Goal: Task Accomplishment & Management: Manage account settings

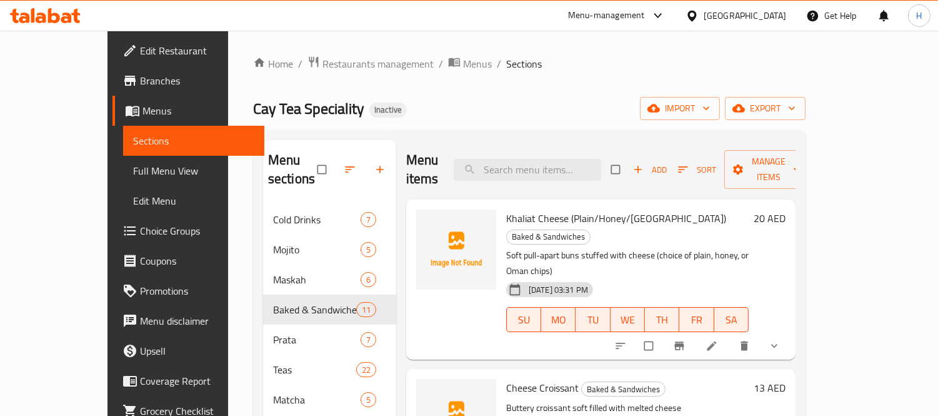
click at [133, 177] on span "Full Menu View" at bounding box center [193, 170] width 121 height 15
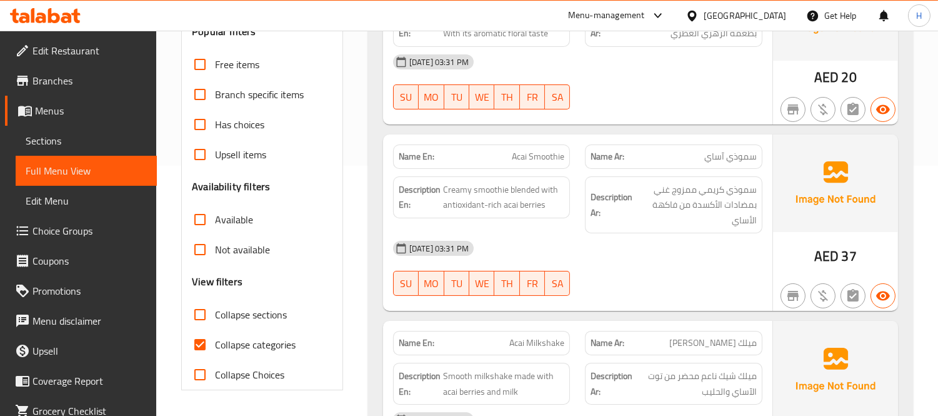
scroll to position [277, 0]
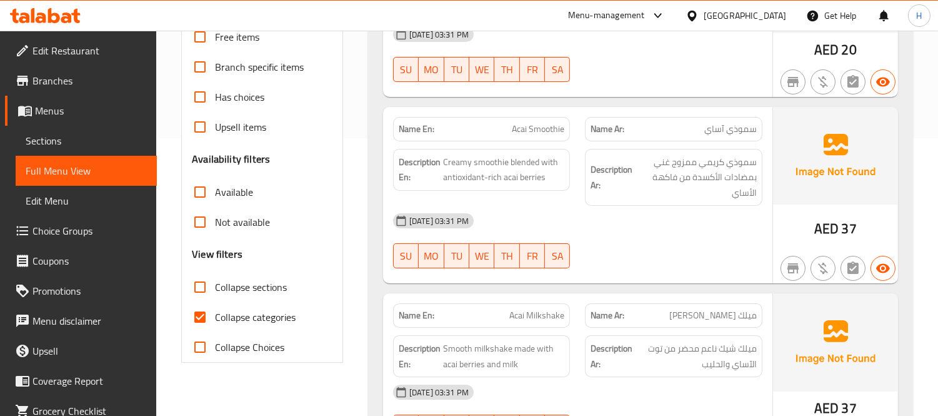
click at [240, 294] on span "Collapse sections" at bounding box center [251, 286] width 72 height 15
click at [215, 294] on input "Collapse sections" at bounding box center [200, 287] width 30 height 30
checkbox input "true"
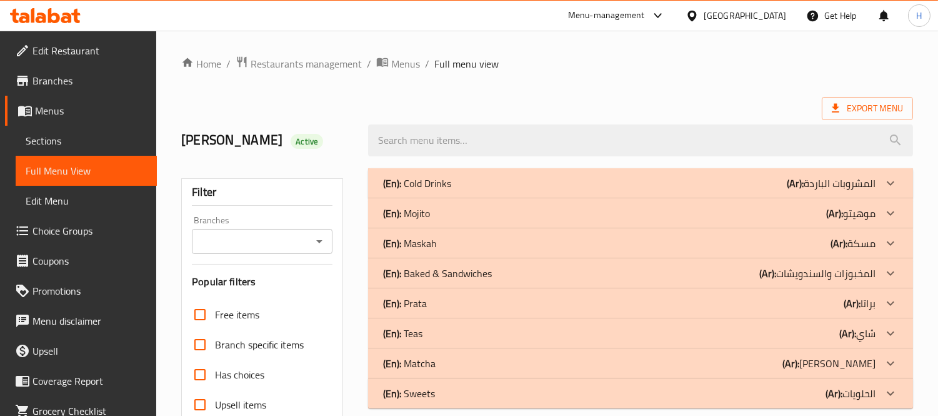
scroll to position [249, 0]
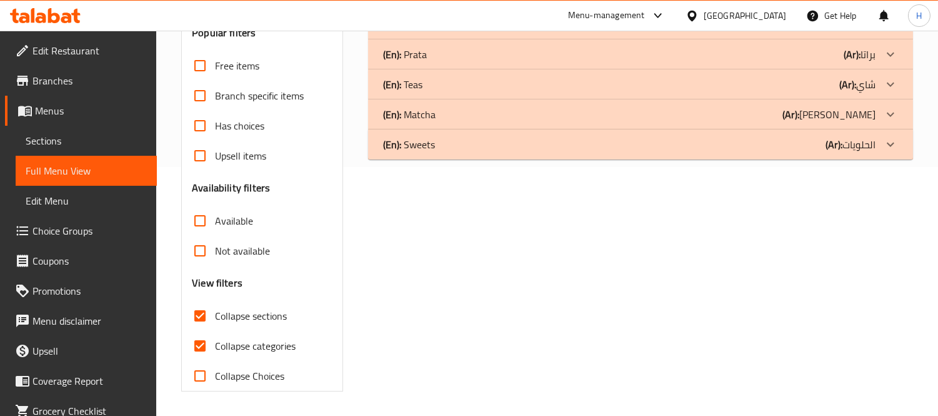
click at [265, 341] on span "Collapse categories" at bounding box center [255, 345] width 81 height 15
click at [215, 341] on input "Collapse categories" at bounding box center [200, 346] width 30 height 30
checkbox input "false"
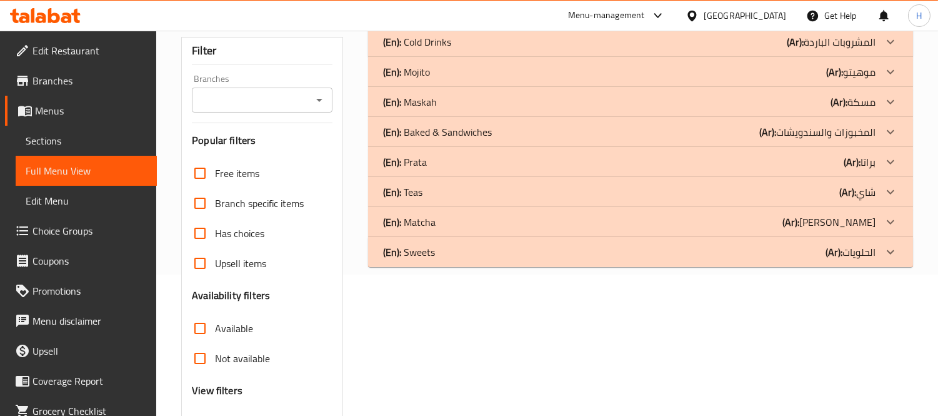
scroll to position [0, 0]
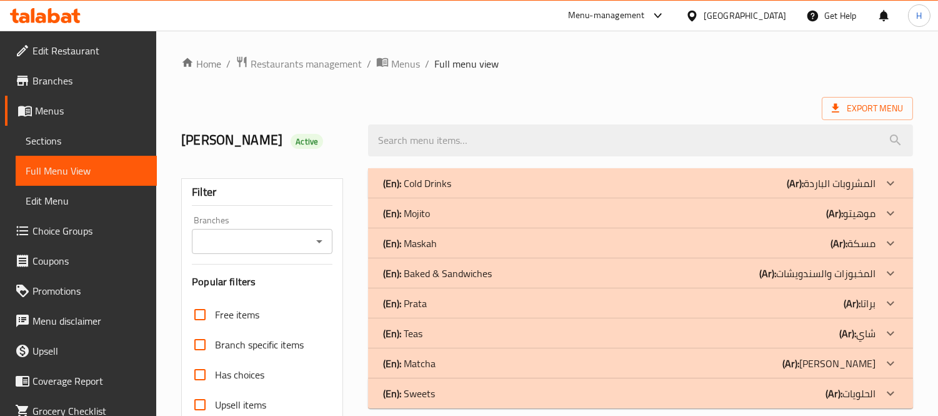
click at [482, 178] on div "(En): Cold Drinks (Ar): المشروبات الباردة" at bounding box center [629, 183] width 492 height 15
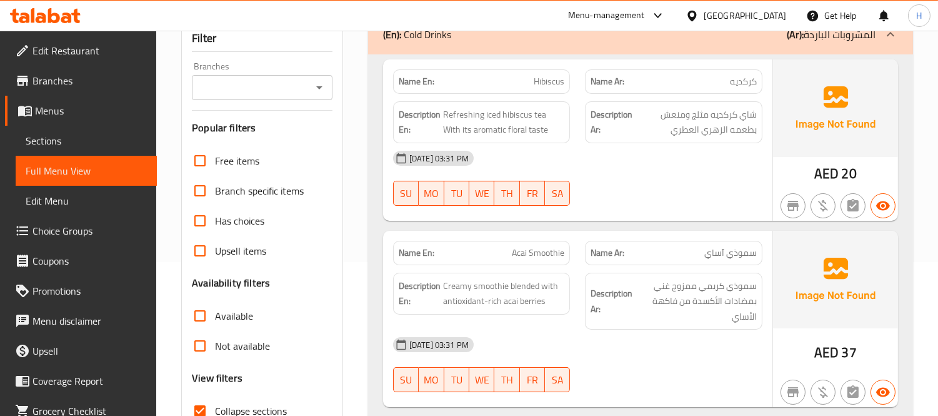
scroll to position [208, 0]
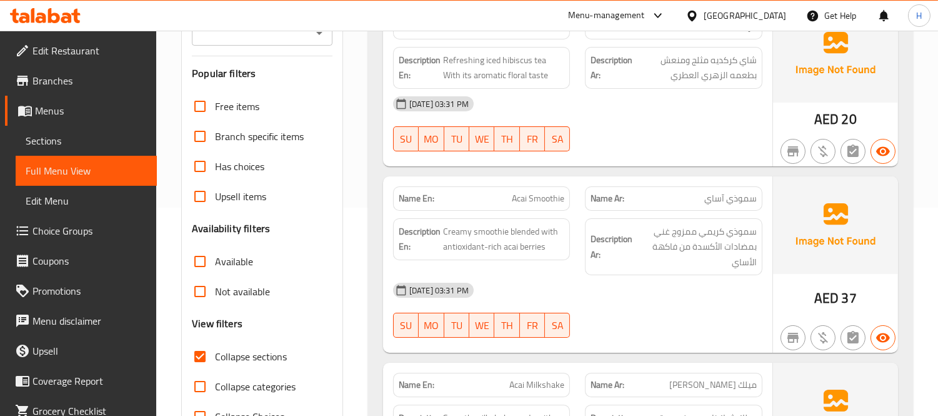
click at [547, 195] on span "Acai Smoothie" at bounding box center [538, 198] width 52 height 13
copy span "Acai Smoothie"
click at [546, 201] on span "Acai Smoothie" at bounding box center [538, 198] width 52 height 13
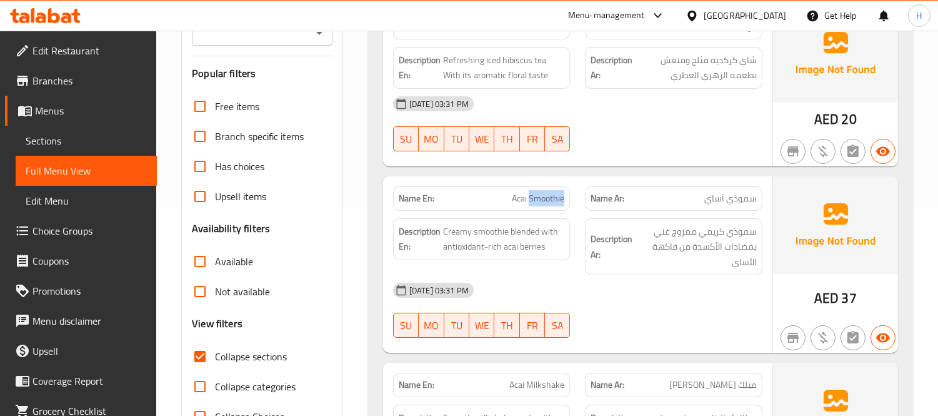
click at [546, 201] on span "Acai Smoothie" at bounding box center [538, 198] width 52 height 13
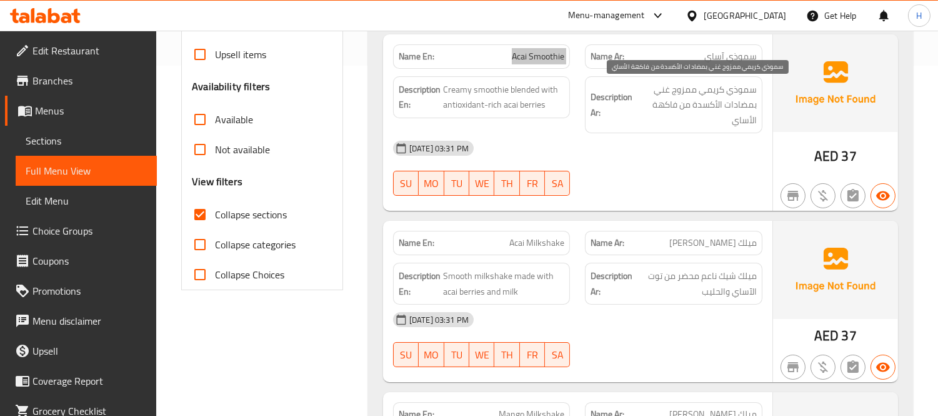
scroll to position [416, 0]
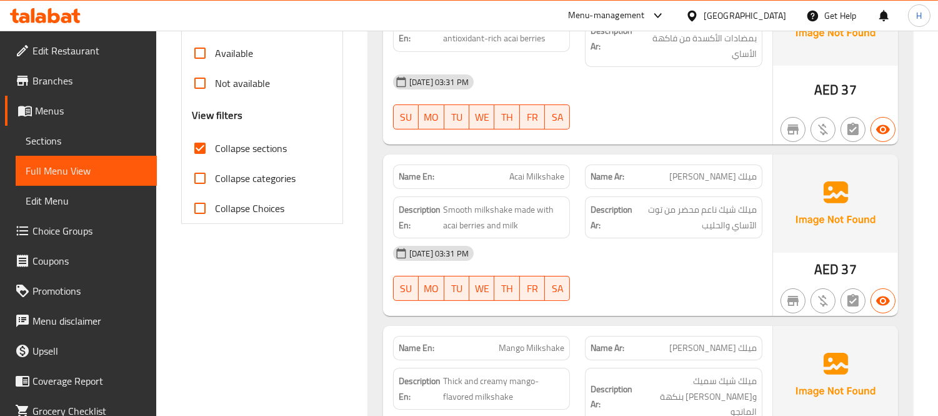
click at [504, 178] on p "Name En: Acai Milkshake" at bounding box center [482, 176] width 166 height 13
copy span "Acai Milkshake"
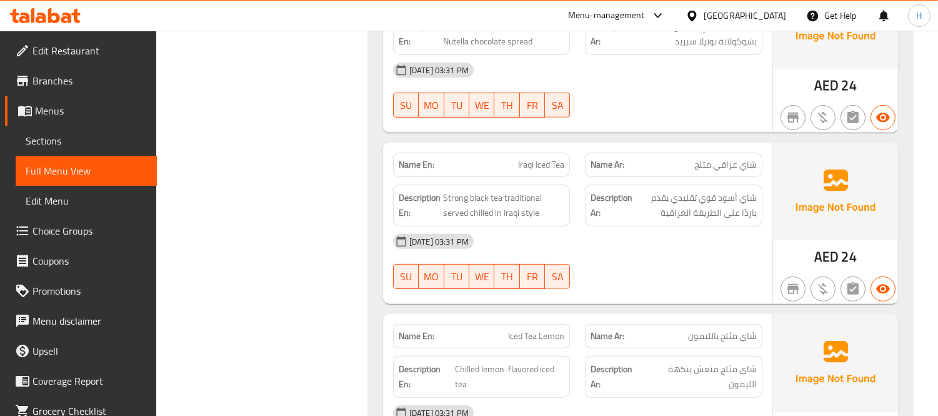
scroll to position [972, 0]
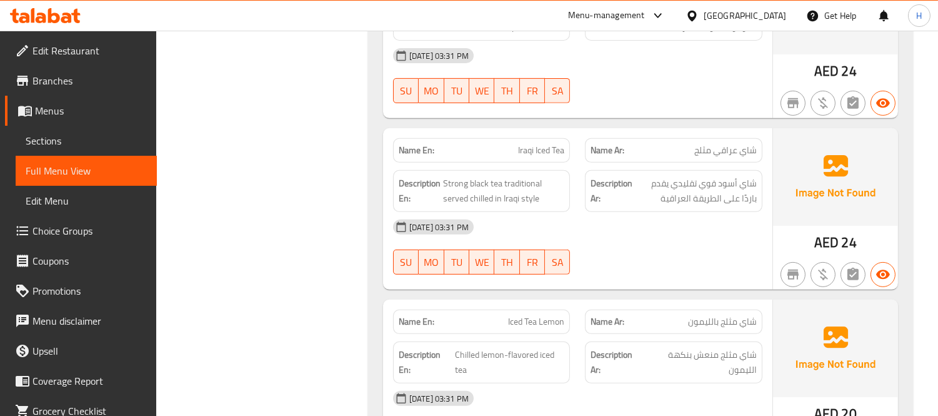
click at [530, 315] on span "Iced Tea Lemon" at bounding box center [536, 321] width 56 height 13
copy span "Iced Tea Lemon"
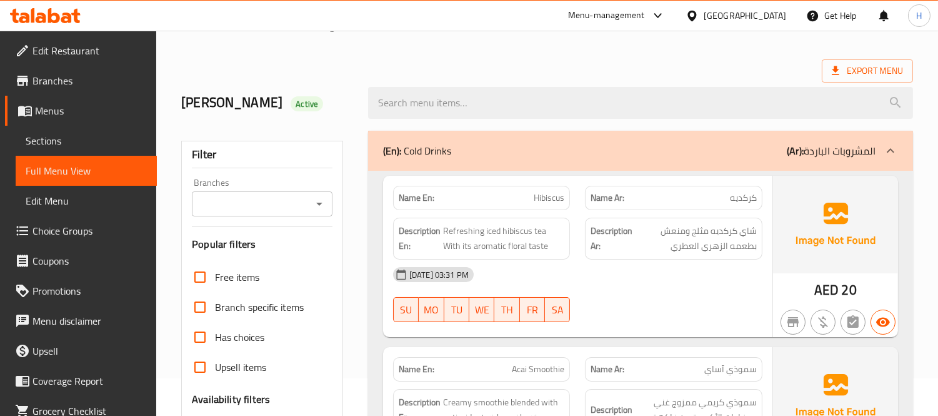
scroll to position [0, 0]
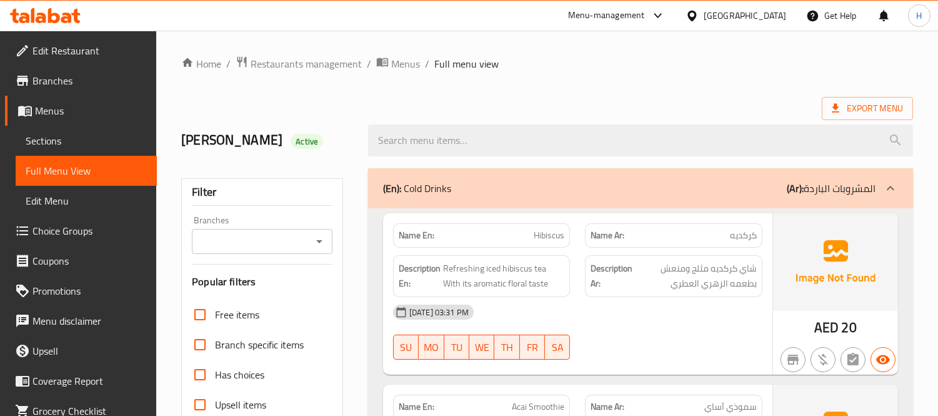
click at [623, 196] on div "(En): Cold Drinks (Ar): المشروبات الباردة" at bounding box center [640, 188] width 545 height 40
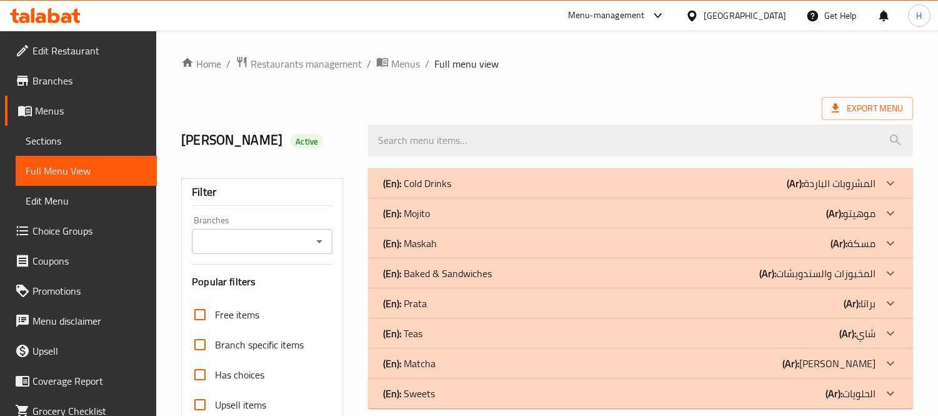
click at [466, 216] on div "(En): Mojito (Ar): موهيتو" at bounding box center [629, 213] width 492 height 15
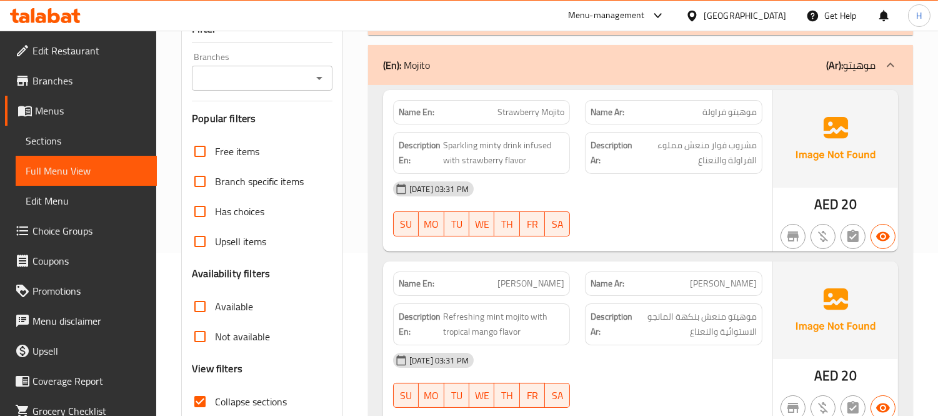
scroll to position [139, 0]
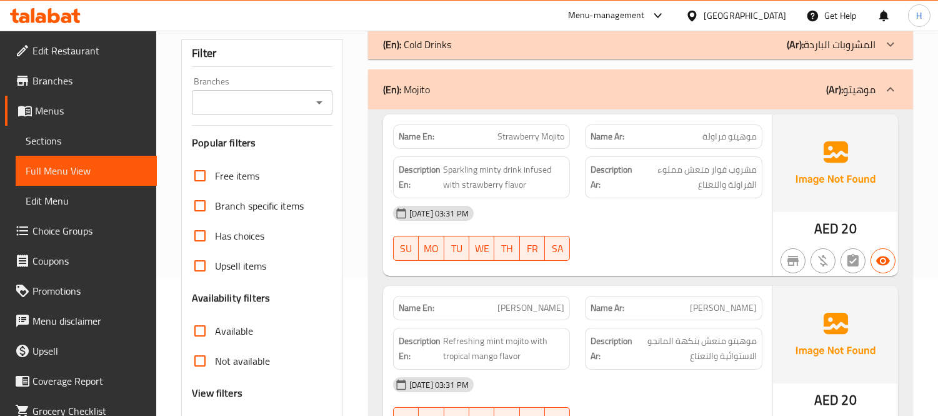
click at [555, 144] on div "Name En: Strawberry Mojito" at bounding box center [481, 136] width 177 height 24
copy span "Strawberry Mojito"
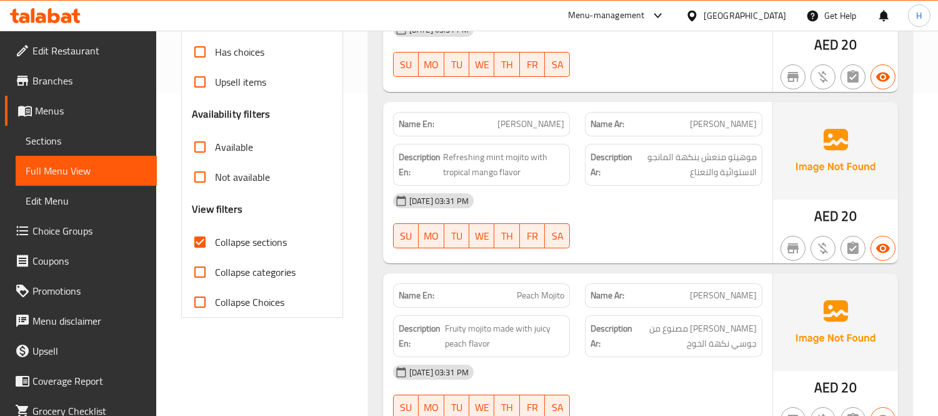
scroll to position [347, 0]
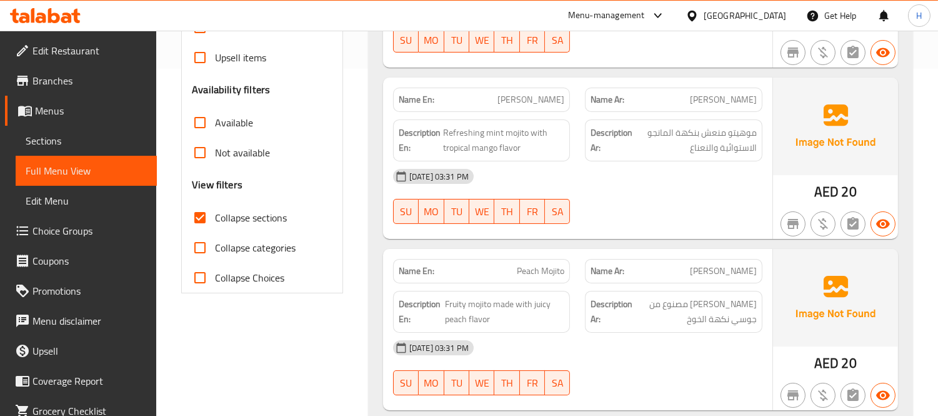
click at [542, 93] on span "Mango Mojito" at bounding box center [530, 99] width 67 height 13
copy span "Mango Mojito"
click at [73, 144] on span "Sections" at bounding box center [86, 140] width 121 height 15
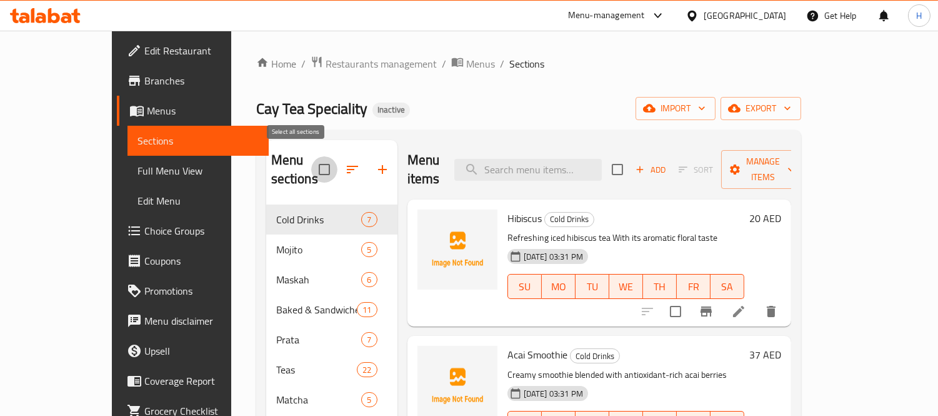
click at [311, 163] on input "checkbox" at bounding box center [324, 169] width 26 height 26
checkbox input "true"
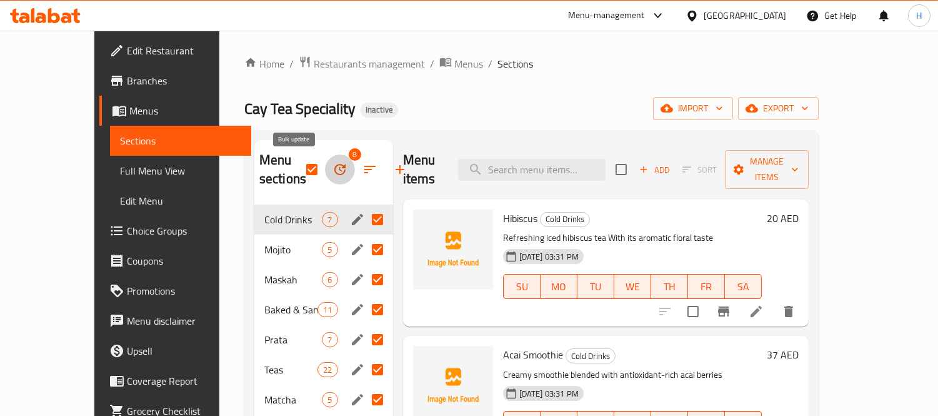
click at [332, 172] on icon "button" at bounding box center [339, 169] width 15 height 15
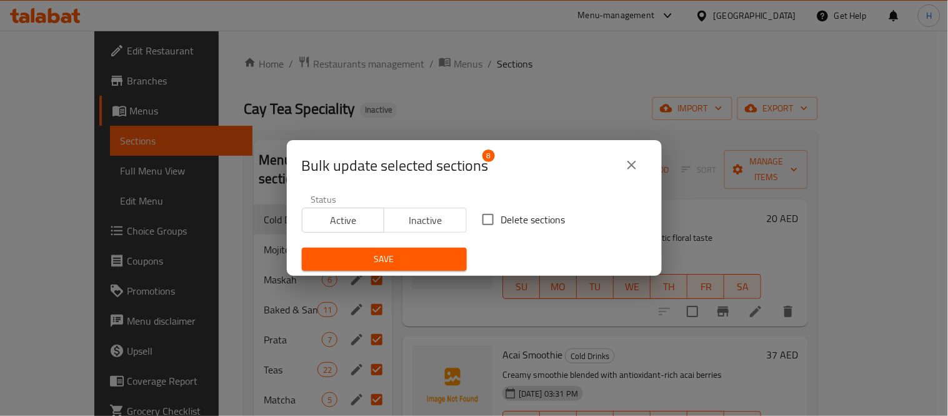
click at [524, 227] on span "Delete sections" at bounding box center [533, 219] width 64 height 15
click at [501, 227] on input "Delete sections" at bounding box center [488, 219] width 26 height 26
checkbox input "true"
click at [409, 266] on span "Save" at bounding box center [384, 259] width 145 height 16
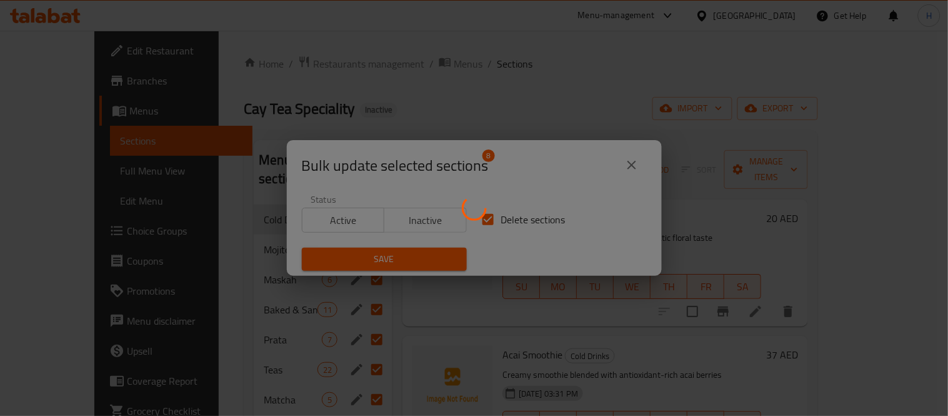
checkbox input "false"
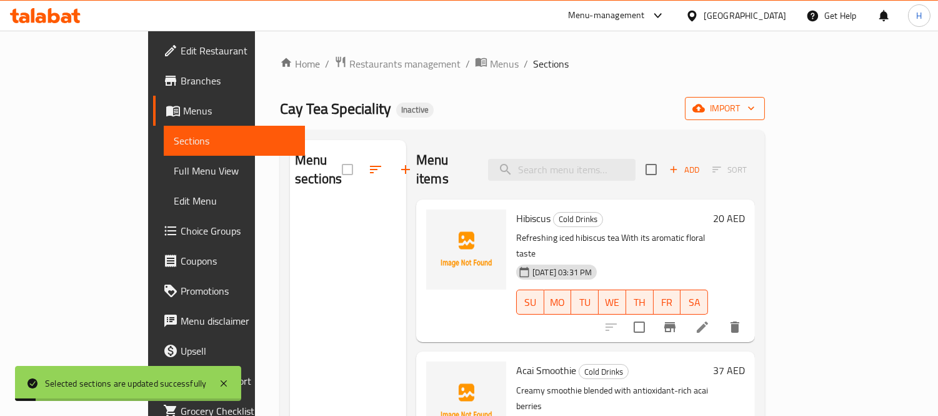
click at [705, 113] on icon "button" at bounding box center [698, 108] width 12 height 12
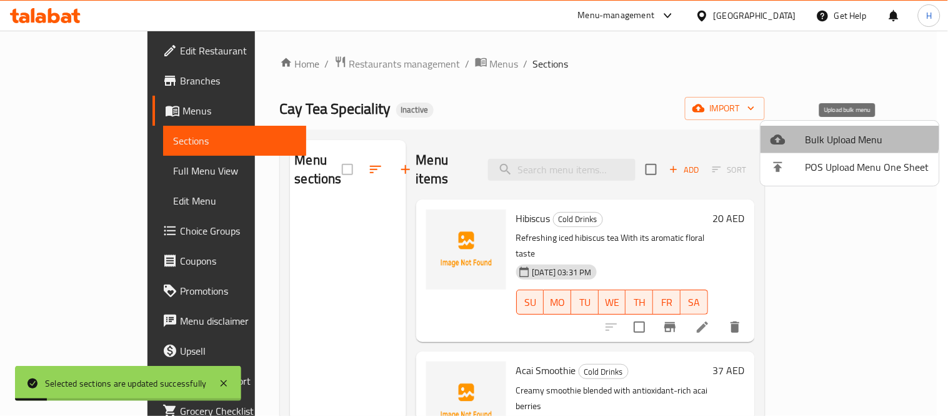
click at [842, 132] on span "Bulk Upload Menu" at bounding box center [868, 139] width 124 height 15
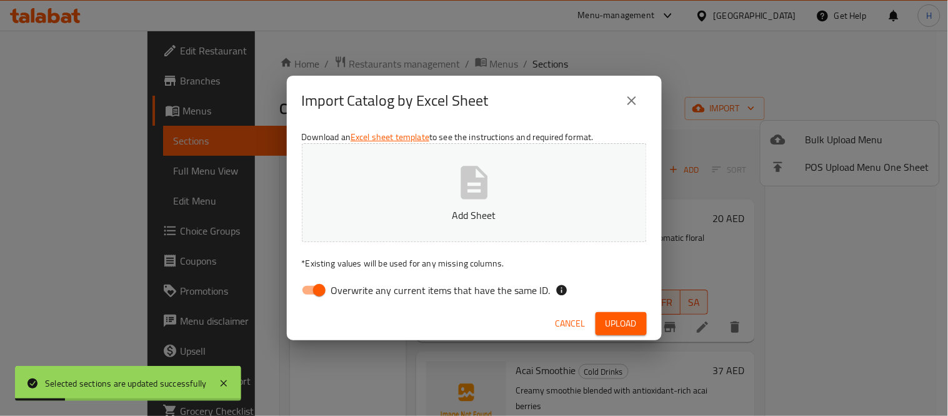
click at [316, 284] on input "Overwrite any current items that have the same ID." at bounding box center [319, 290] width 71 height 24
checkbox input "false"
click at [400, 182] on button "Add Sheet" at bounding box center [474, 192] width 345 height 99
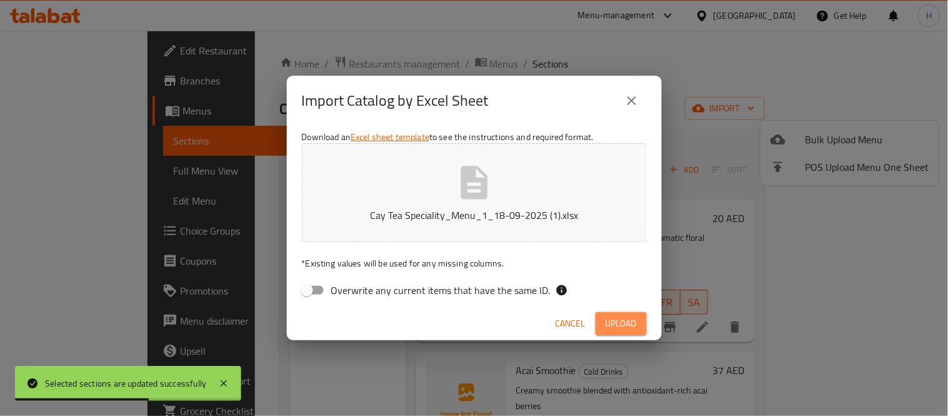
click at [613, 313] on button "Upload" at bounding box center [621, 323] width 51 height 23
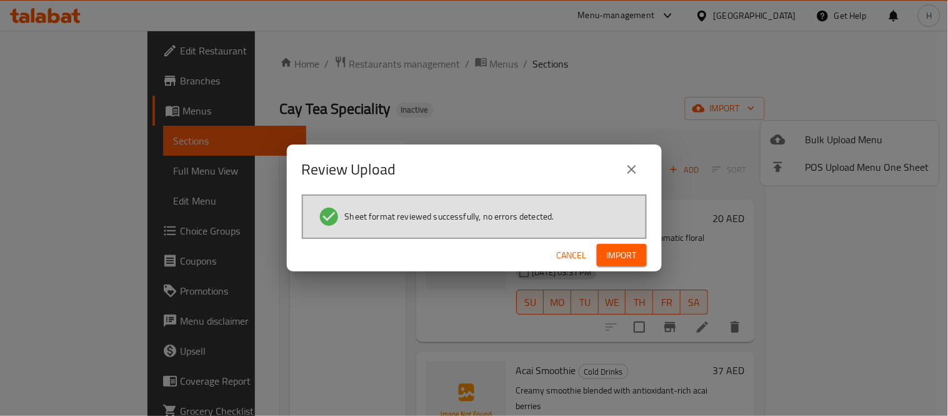
click at [631, 257] on span "Import" at bounding box center [622, 255] width 30 height 16
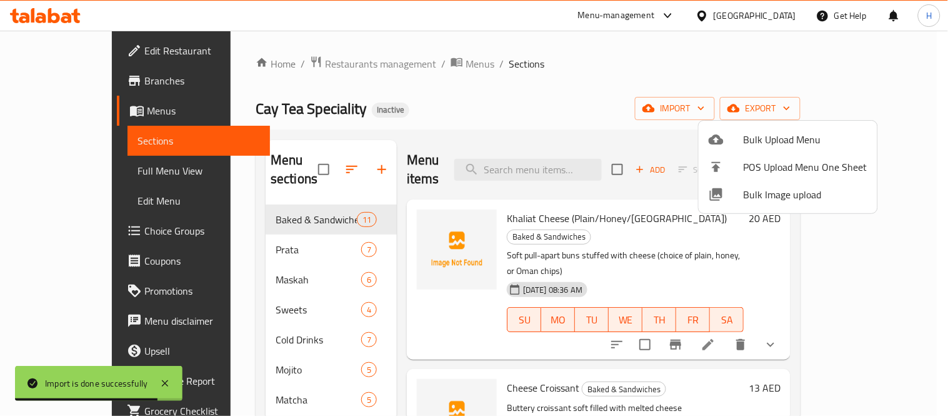
click at [504, 109] on div at bounding box center [474, 208] width 948 height 416
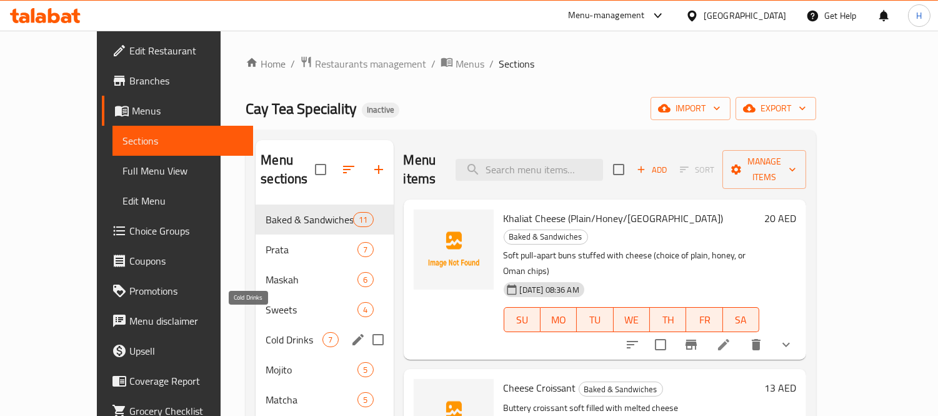
click at [266, 332] on span "Cold Drinks" at bounding box center [294, 339] width 57 height 15
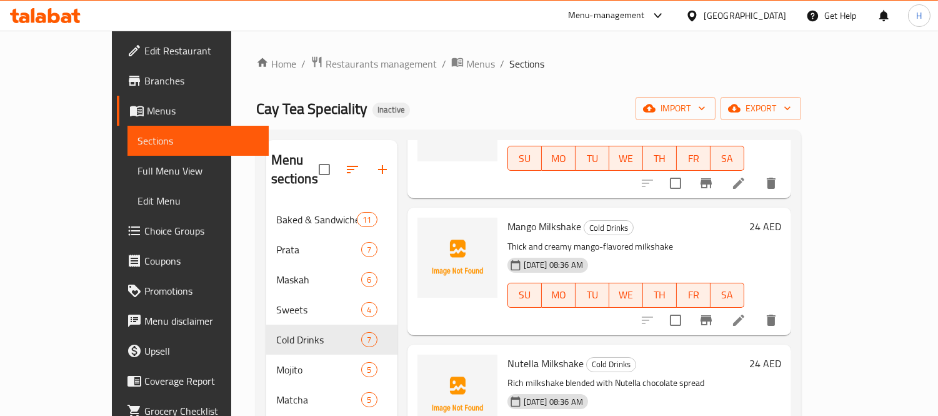
scroll to position [552, 0]
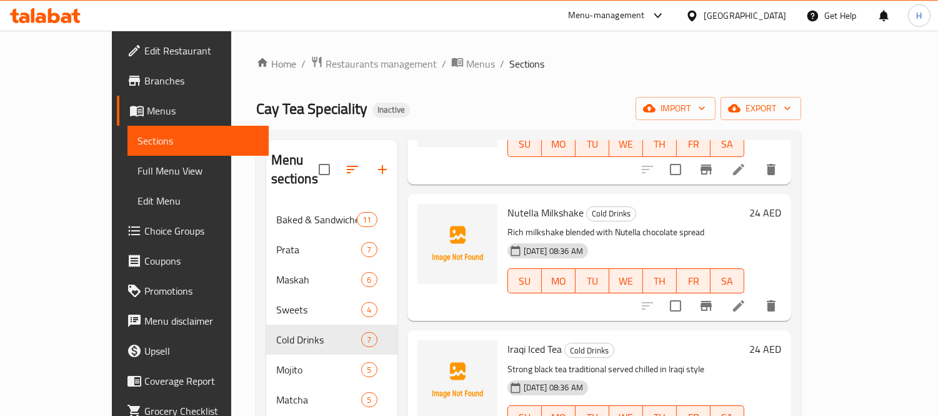
click at [137, 164] on span "Full Menu View" at bounding box center [197, 170] width 121 height 15
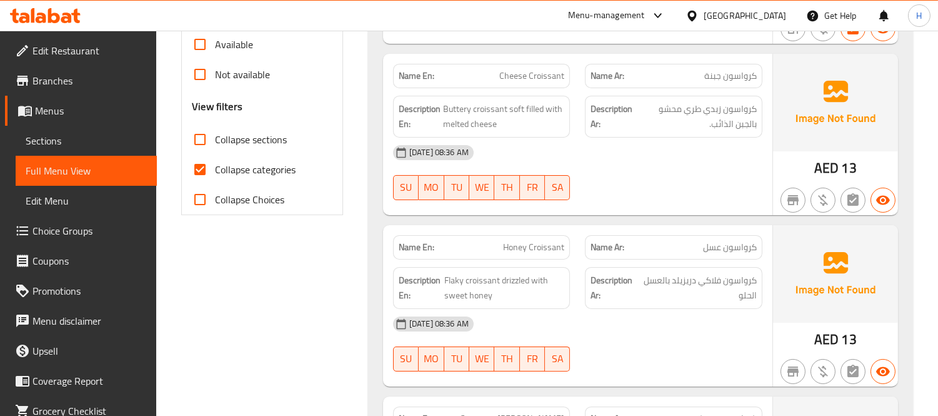
click at [262, 172] on span "Collapse categories" at bounding box center [255, 169] width 81 height 15
click at [215, 172] on input "Collapse categories" at bounding box center [200, 169] width 30 height 30
checkbox input "false"
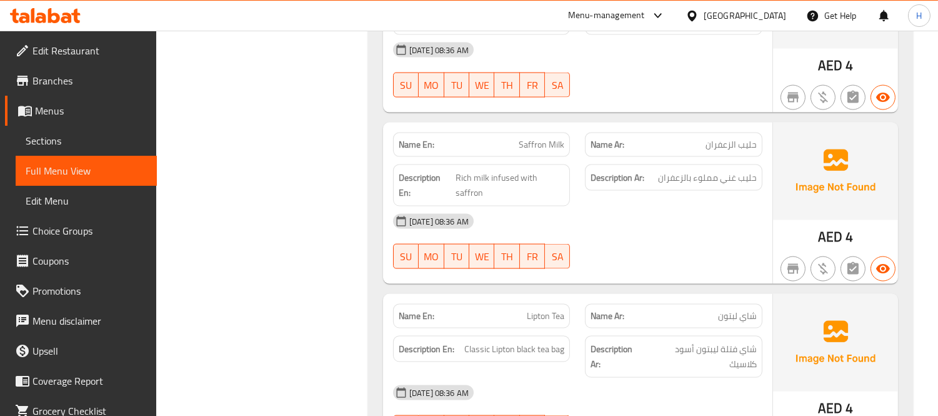
drag, startPoint x: 60, startPoint y: 140, endPoint x: 60, endPoint y: 126, distance: 14.4
click at [60, 140] on span "Sections" at bounding box center [86, 140] width 121 height 15
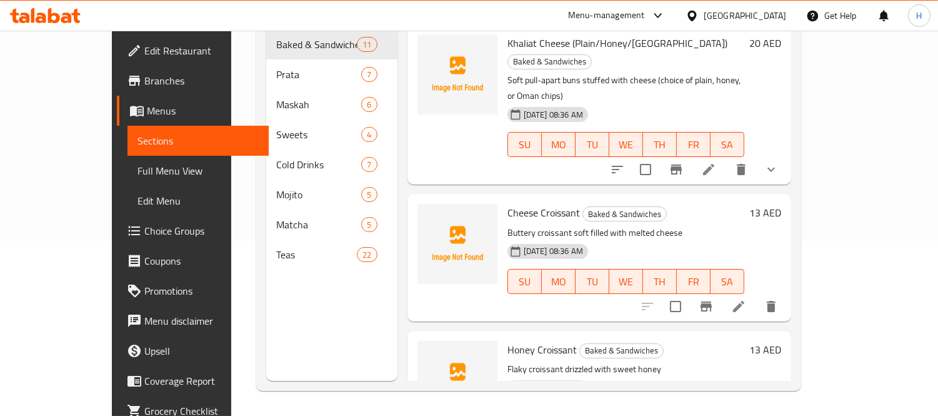
scroll to position [175, 0]
click at [147, 109] on span "Menus" at bounding box center [203, 110] width 112 height 15
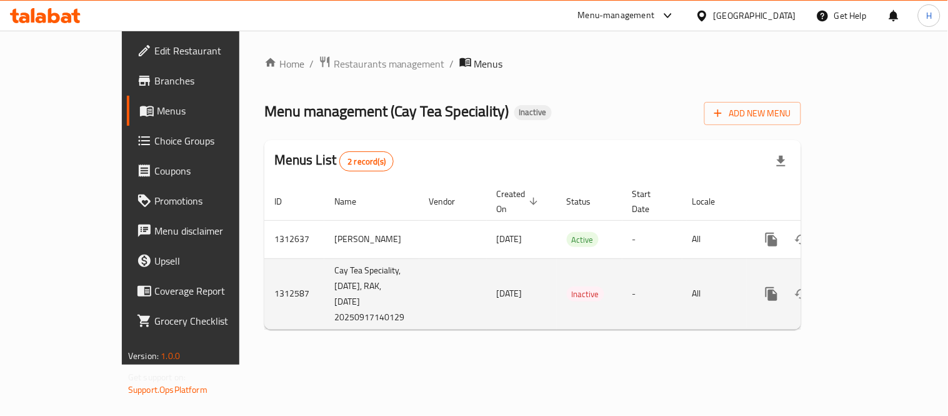
click at [867, 288] on icon "enhanced table" at bounding box center [861, 293] width 11 height 11
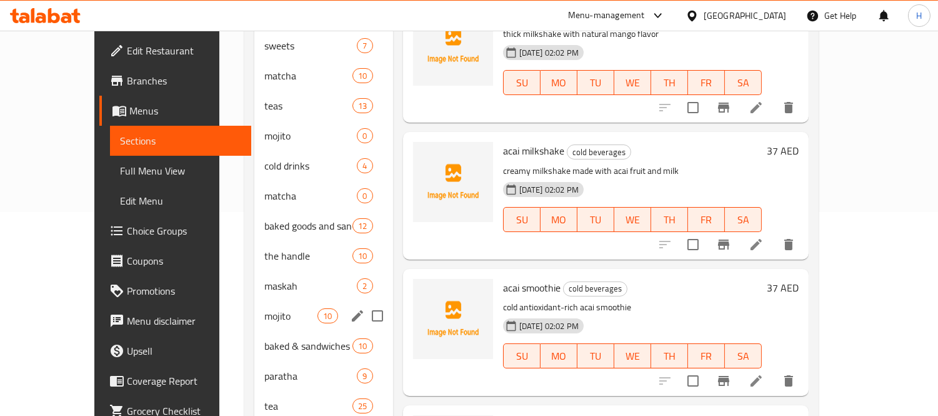
scroll to position [139, 0]
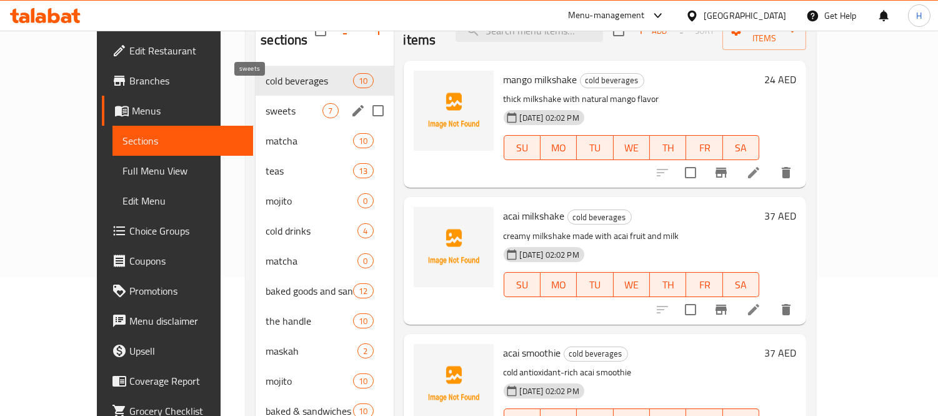
click at [266, 103] on span "sweets" at bounding box center [294, 110] width 57 height 15
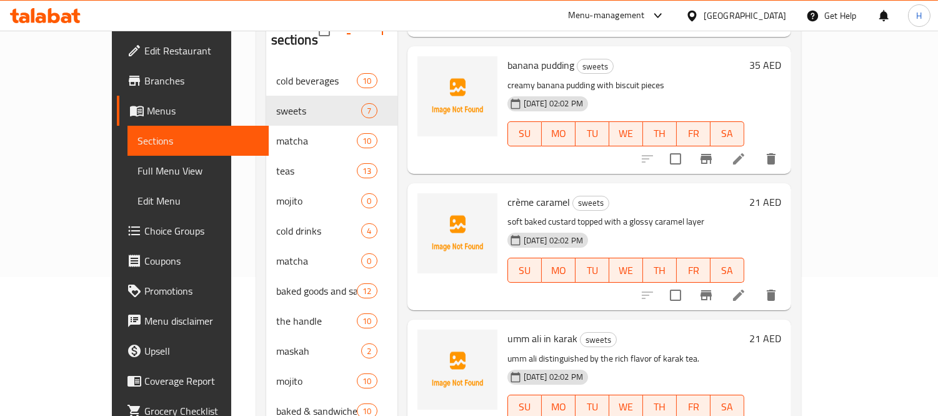
scroll to position [456, 0]
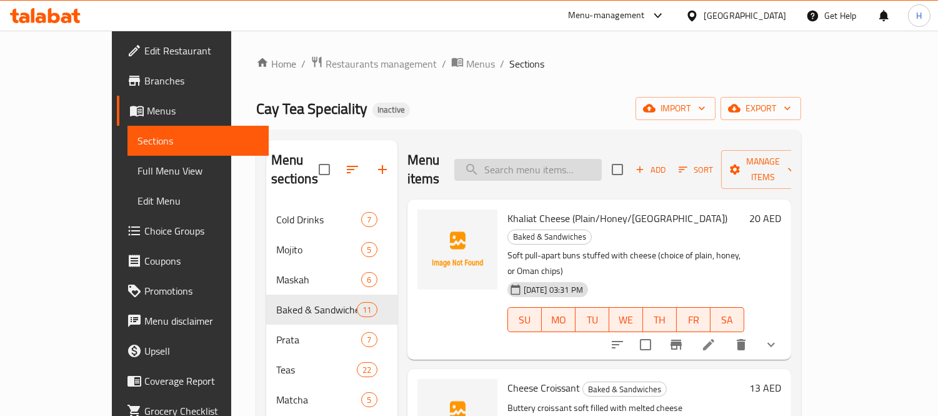
click at [542, 159] on input "search" at bounding box center [527, 170] width 147 height 22
paste input "Acai Smoothie"
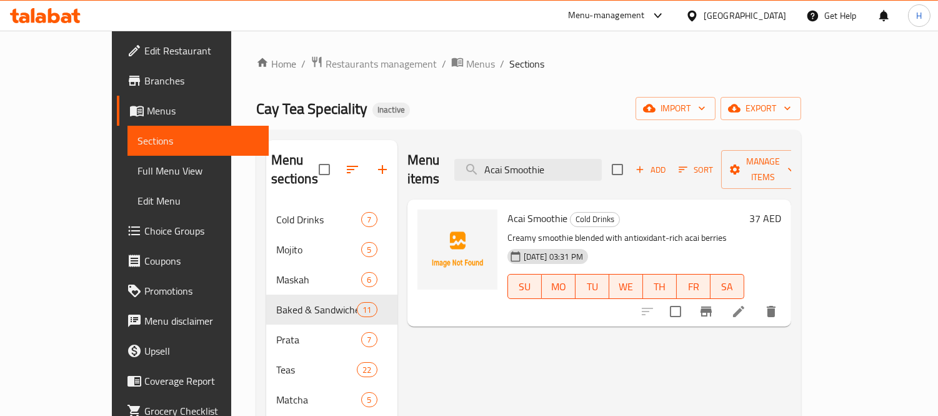
type input "Acai Smoothie"
click at [746, 304] on icon at bounding box center [738, 311] width 15 height 15
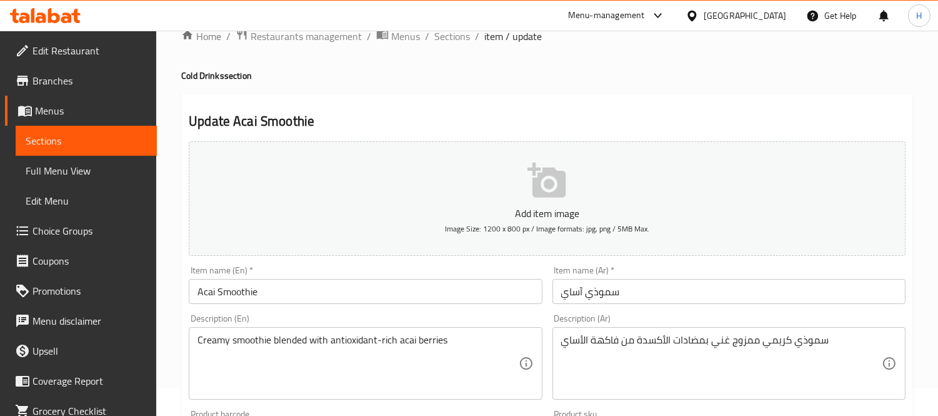
scroll to position [139, 0]
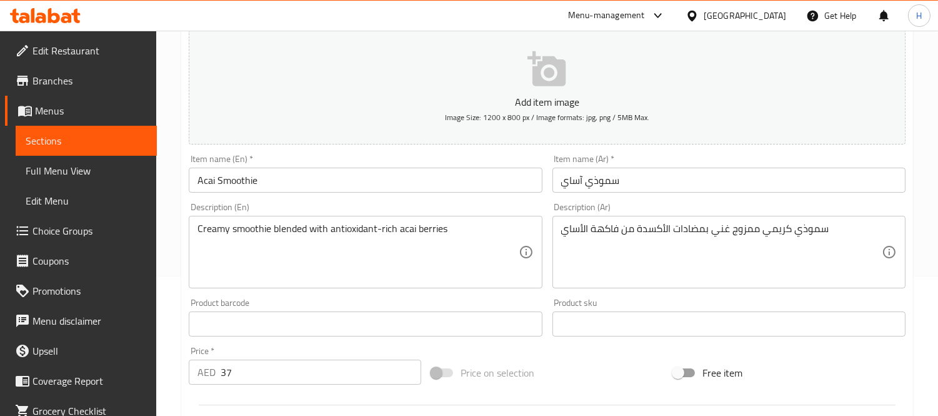
click at [572, 182] on input "سموذي آساي" at bounding box center [728, 179] width 353 height 25
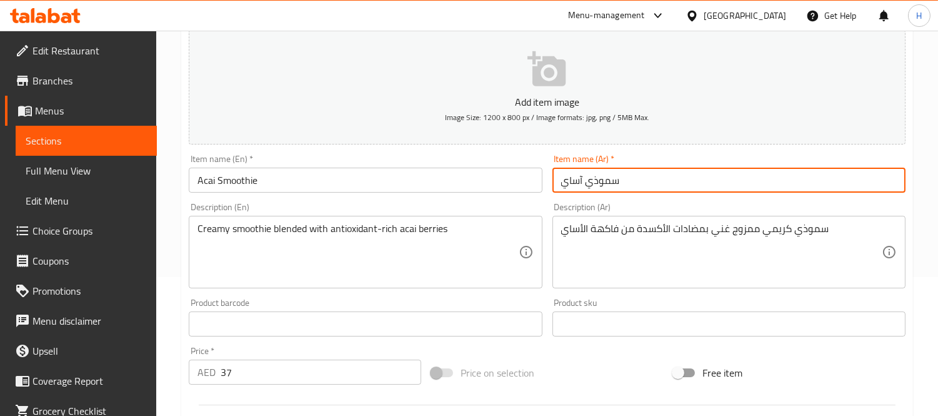
click at [572, 182] on input "سموذي آساي" at bounding box center [728, 179] width 353 height 25
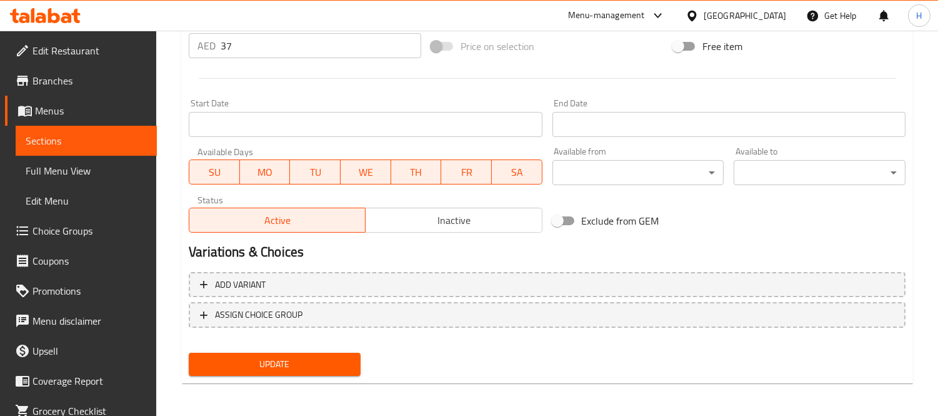
type input "سموذي أكاي"
click at [349, 361] on span "Update" at bounding box center [275, 364] width 152 height 16
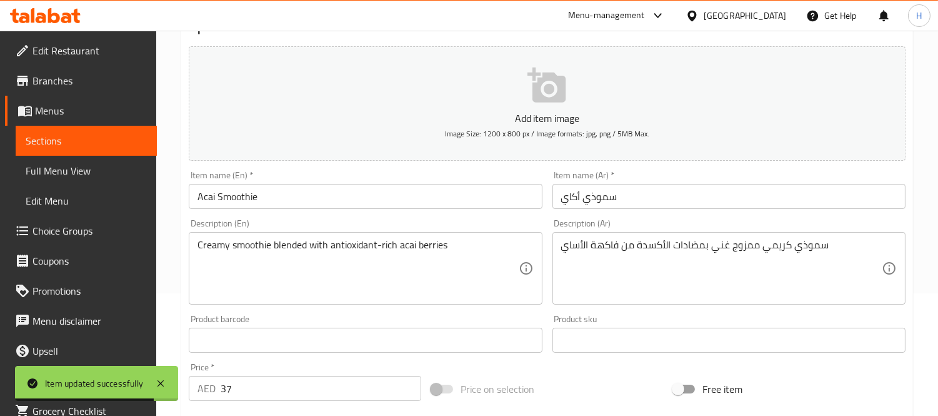
scroll to position [0, 0]
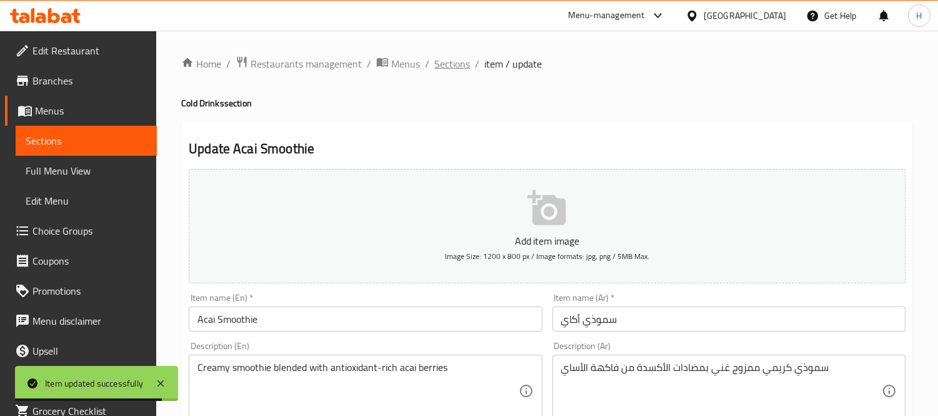
click at [452, 63] on span "Sections" at bounding box center [452, 63] width 36 height 15
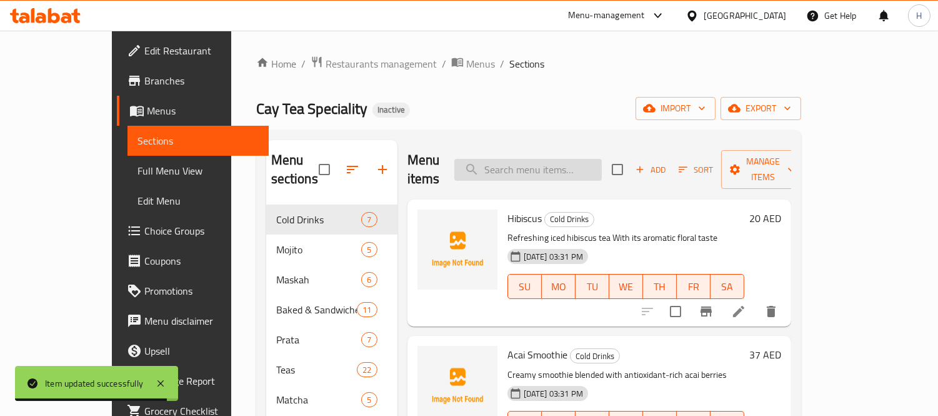
click at [552, 159] on input "search" at bounding box center [527, 170] width 147 height 22
paste input "Acai Smoothie"
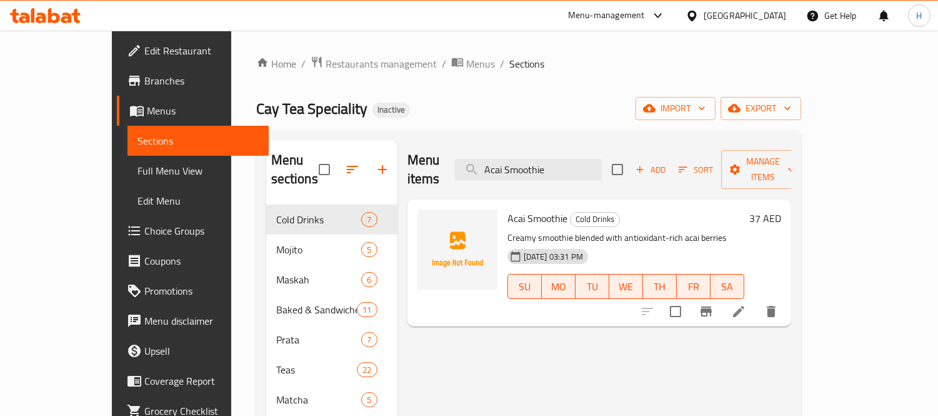
type input "Acai Smoothie"
click at [746, 304] on icon at bounding box center [738, 311] width 15 height 15
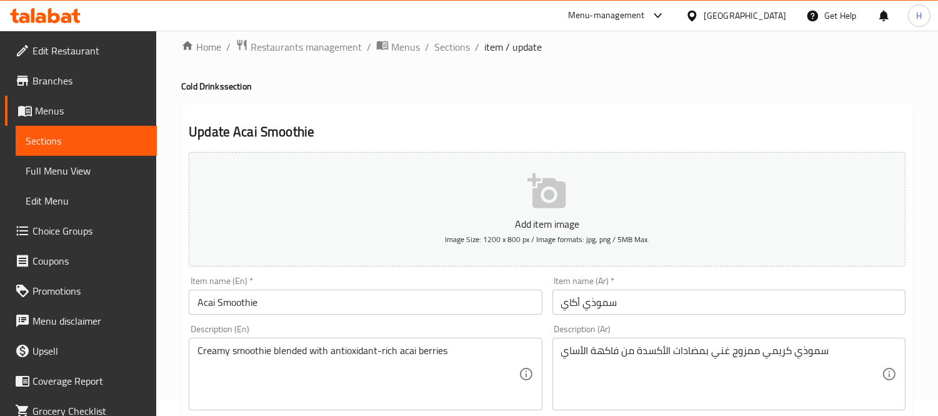
scroll to position [139, 0]
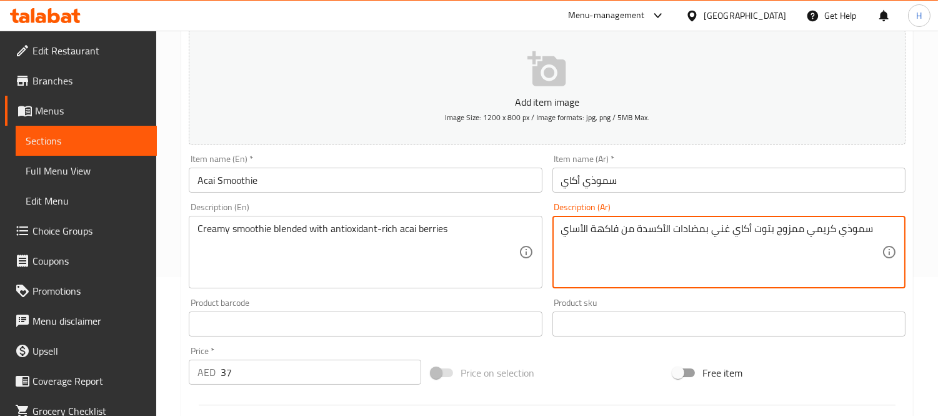
drag, startPoint x: 639, startPoint y: 236, endPoint x: 561, endPoint y: 236, distance: 77.5
click at [561, 236] on textarea "سموذي كريمي ممزوج بتوت أكاي غني بمضادات الأكسدة من فاكهة الأساي" at bounding box center [721, 251] width 321 height 59
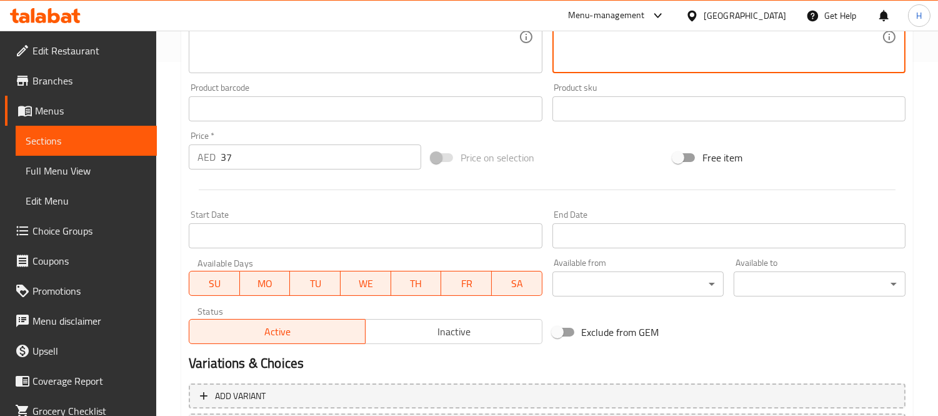
scroll to position [465, 0]
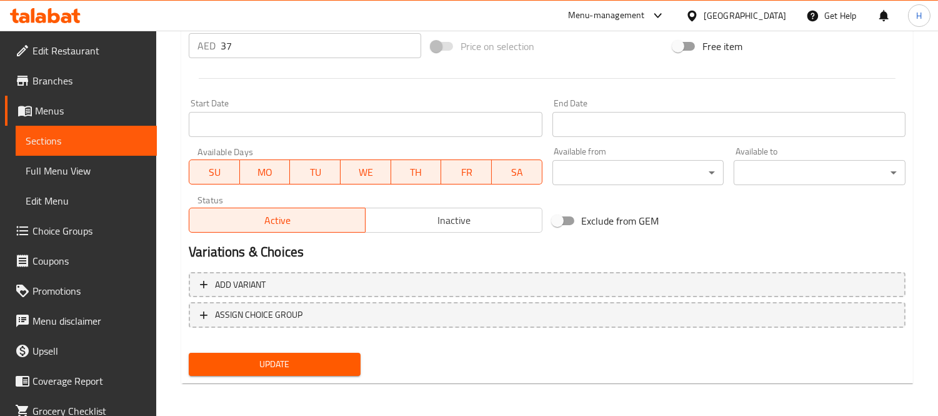
type textarea "سموذي كريمي ممزوج بتوت أكاي غني بمضادات الأكسدة"
click at [265, 353] on button "Update" at bounding box center [275, 363] width 172 height 23
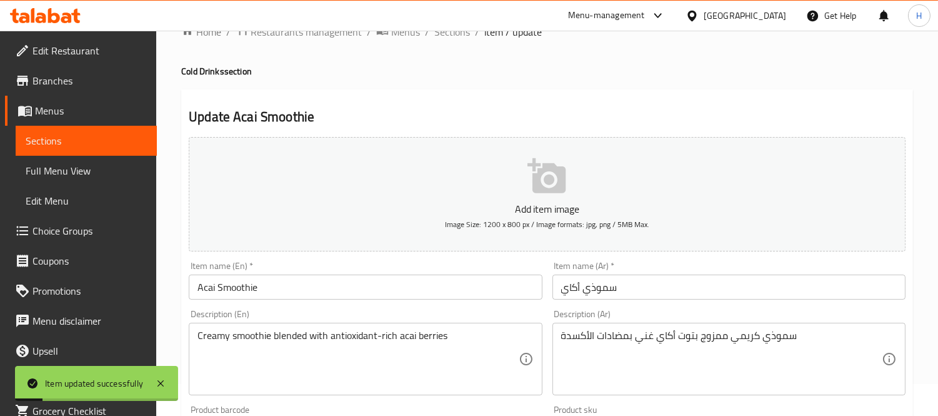
scroll to position [0, 0]
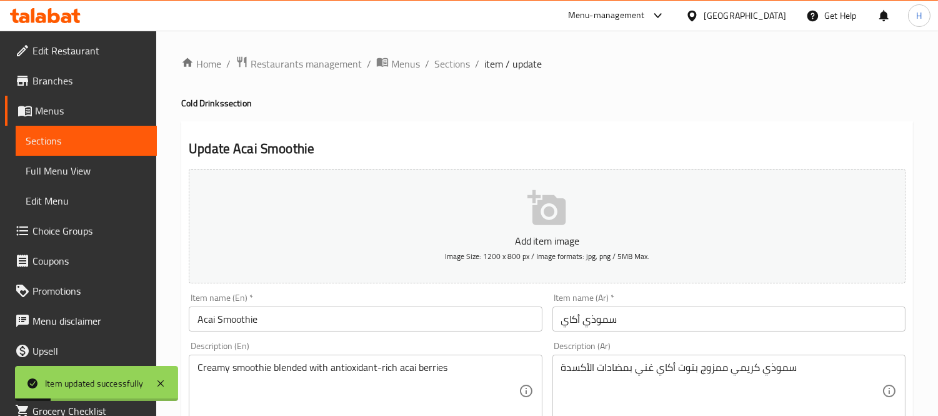
drag, startPoint x: 440, startPoint y: 59, endPoint x: 488, endPoint y: 92, distance: 58.1
click at [440, 59] on span "Sections" at bounding box center [452, 63] width 36 height 15
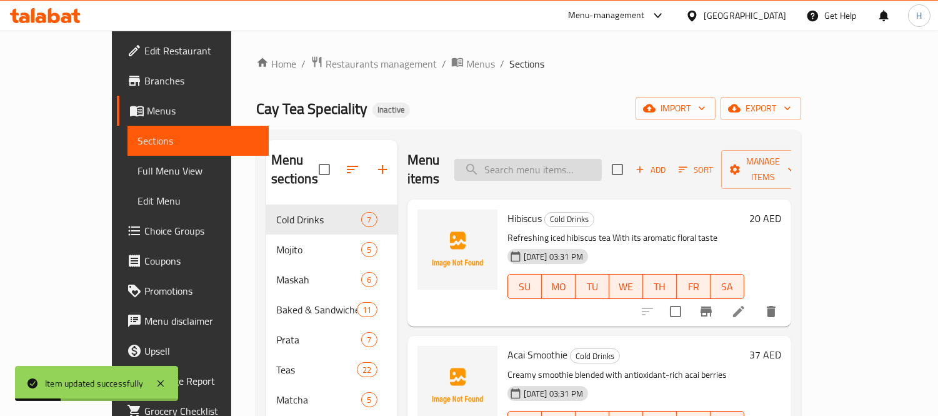
click at [549, 159] on input "search" at bounding box center [527, 170] width 147 height 22
paste input "Acai Milkshake"
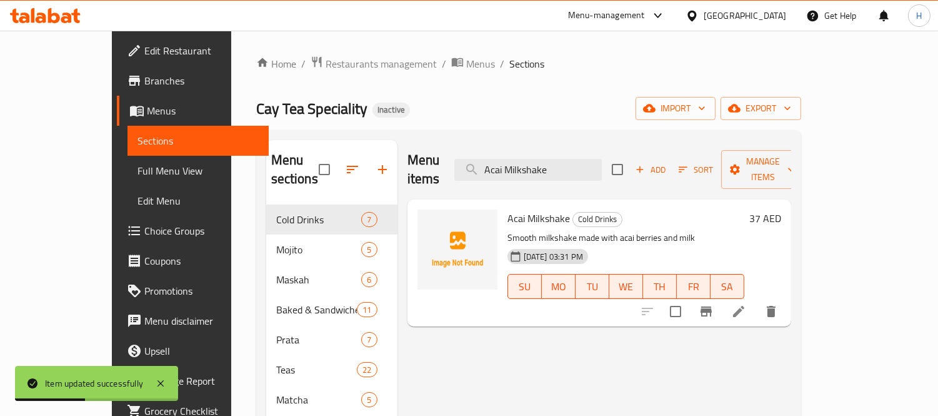
type input "Acai Milkshake"
click at [746, 304] on icon at bounding box center [738, 311] width 15 height 15
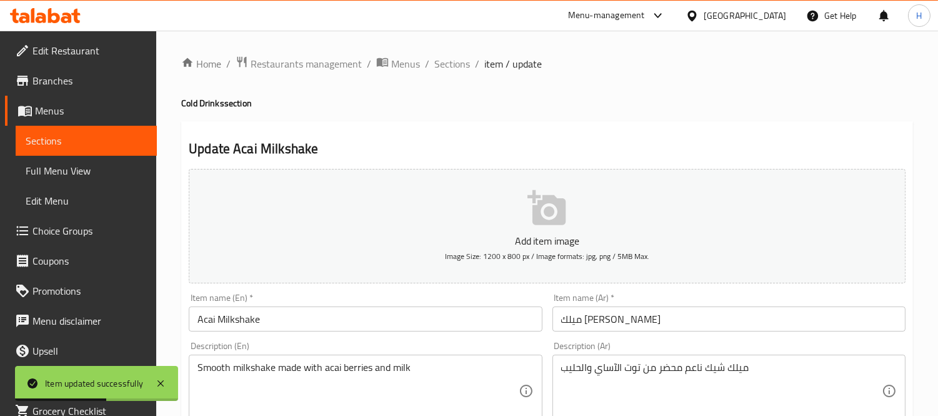
click at [566, 315] on input "ميلك [PERSON_NAME]" at bounding box center [728, 318] width 353 height 25
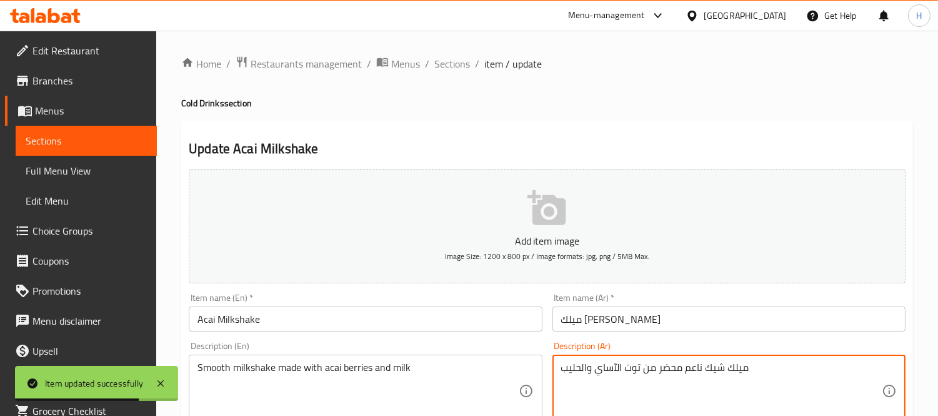
drag, startPoint x: 617, startPoint y: 370, endPoint x: 597, endPoint y: 369, distance: 20.0
paste textarea "ك"
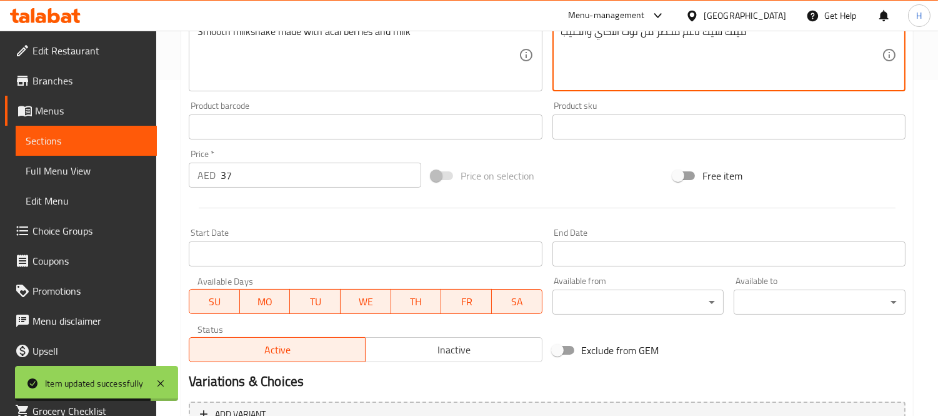
scroll to position [465, 0]
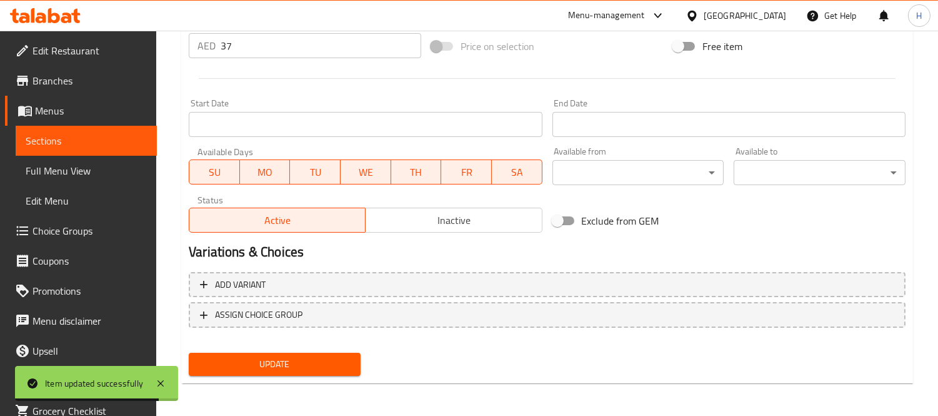
type textarea "ميلك شيك ناعم محضر من توت الأكاي والحليب"
click at [336, 370] on button "Update" at bounding box center [275, 363] width 172 height 23
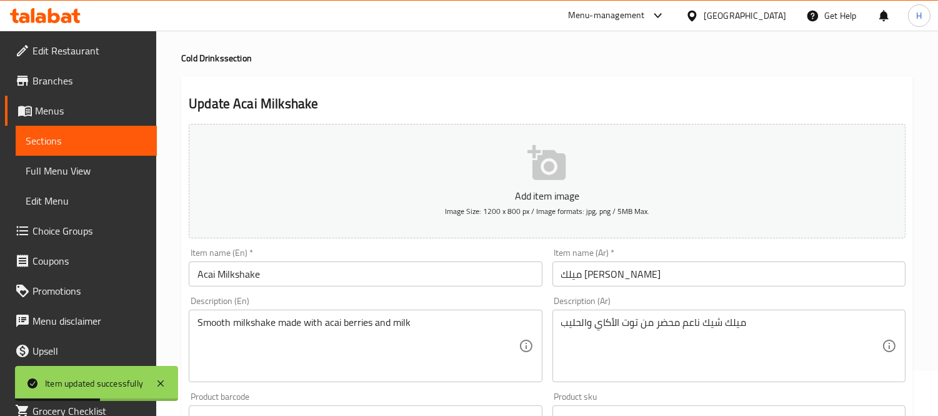
scroll to position [0, 0]
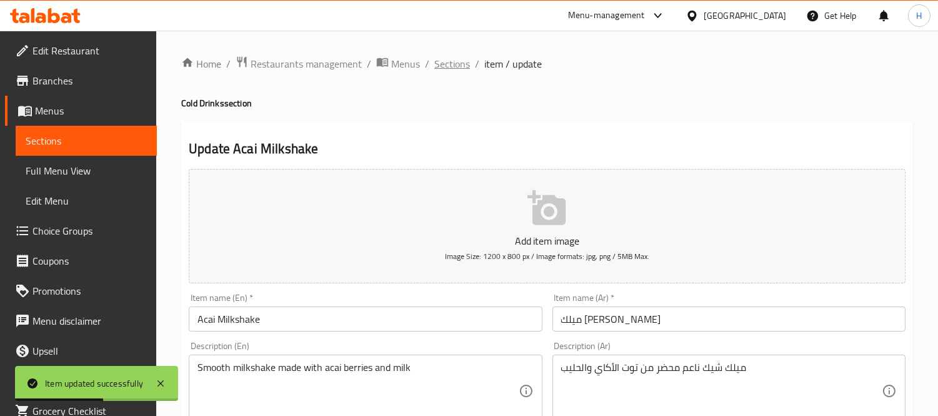
click at [441, 60] on span "Sections" at bounding box center [452, 63] width 36 height 15
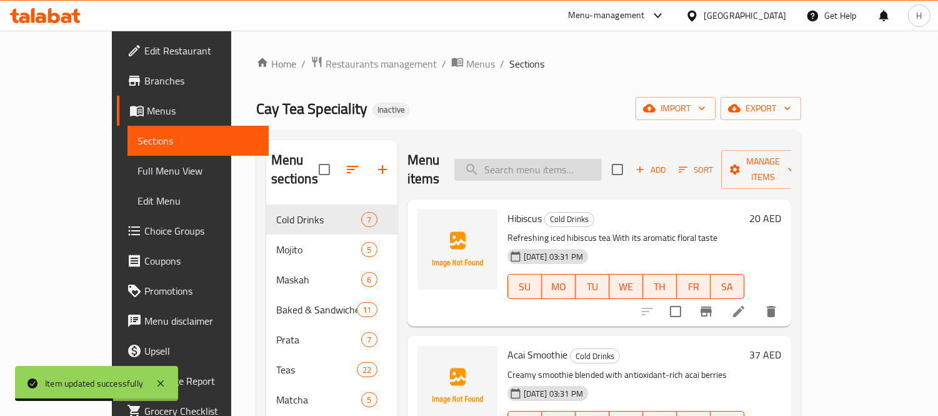
click at [585, 166] on input "search" at bounding box center [527, 170] width 147 height 22
paste input "Iced Tea Lemon"
type input "Iced Tea Lemon"
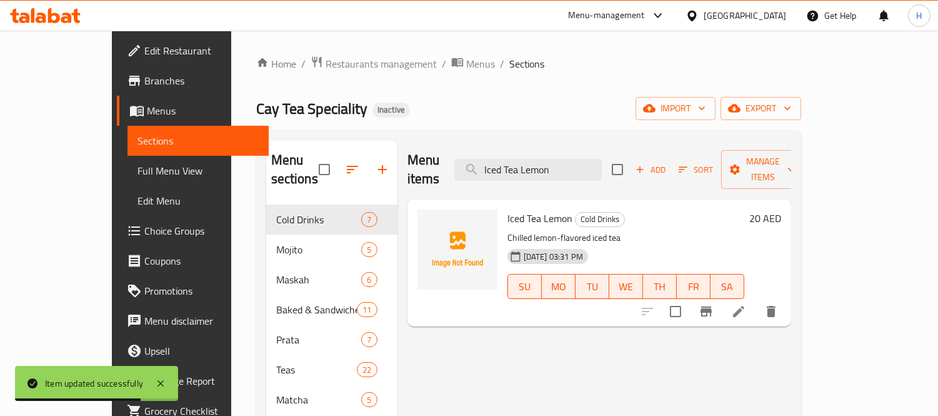
click at [746, 304] on icon at bounding box center [738, 311] width 15 height 15
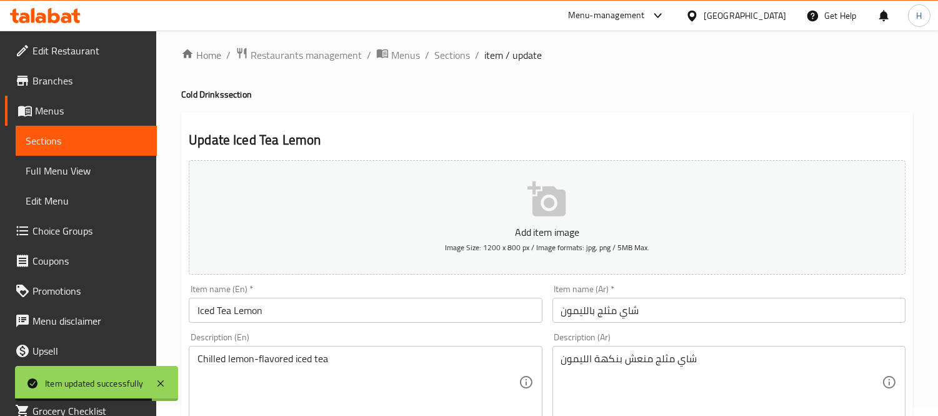
scroll to position [139, 0]
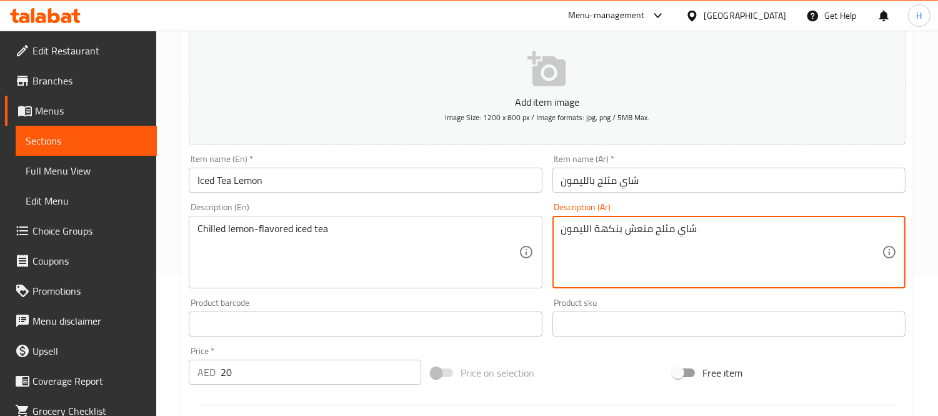
click at [634, 228] on textarea "شاي مثلج منعش بنكهة الليمون" at bounding box center [721, 251] width 321 height 59
click at [607, 230] on textarea "شاي مثلج منعش بنكهة الليمون" at bounding box center [721, 251] width 321 height 59
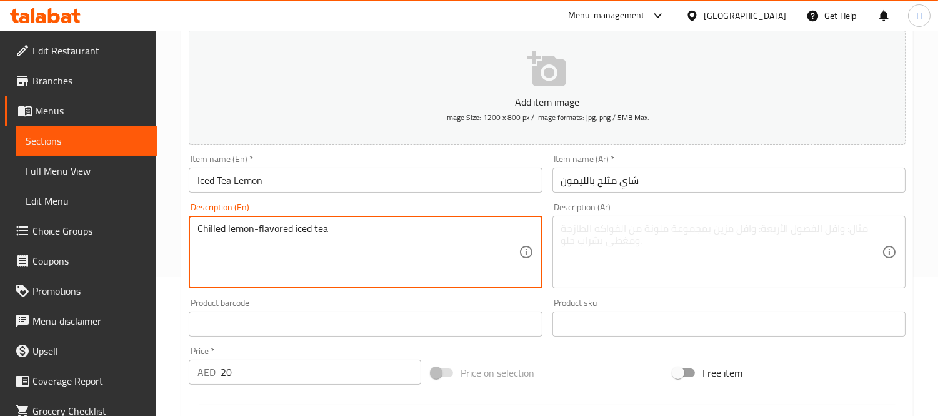
click at [298, 236] on textarea "Chilled lemon-flavored iced tea" at bounding box center [357, 251] width 321 height 59
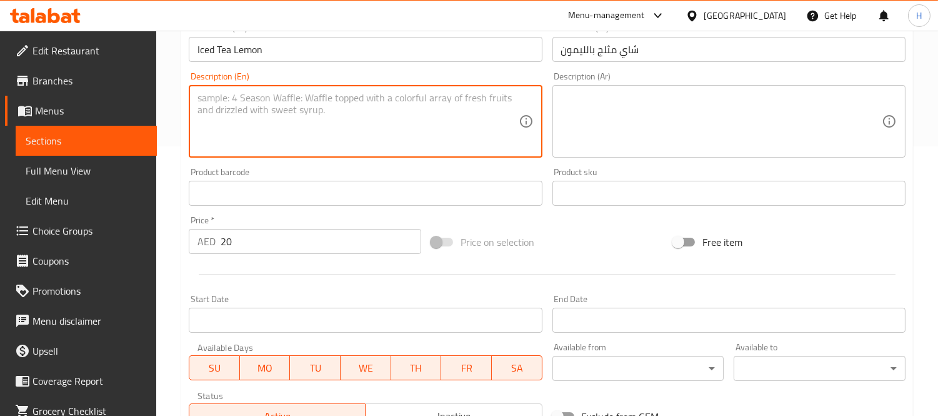
scroll to position [465, 0]
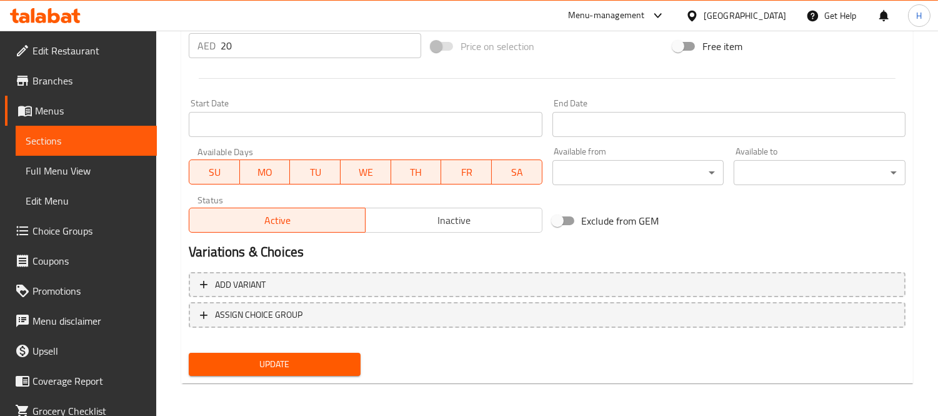
click at [317, 358] on span "Update" at bounding box center [275, 364] width 152 height 16
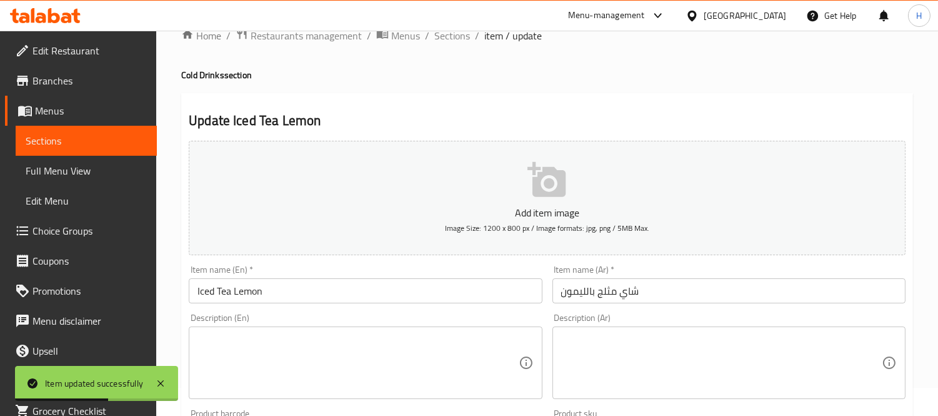
scroll to position [0, 0]
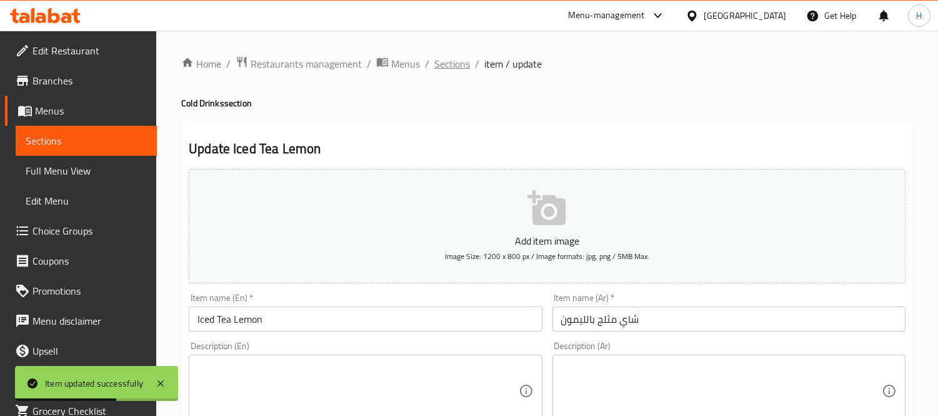
click at [459, 65] on span "Sections" at bounding box center [452, 63] width 36 height 15
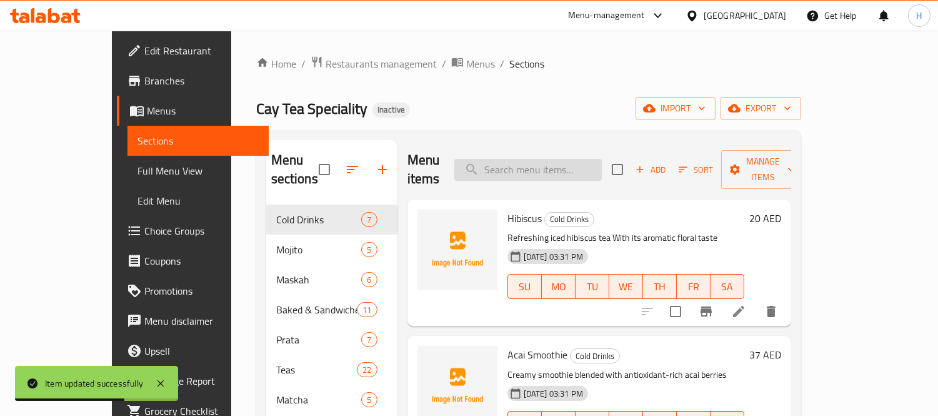
click at [602, 166] on input "search" at bounding box center [527, 170] width 147 height 22
paste input "Strawberry Mojito"
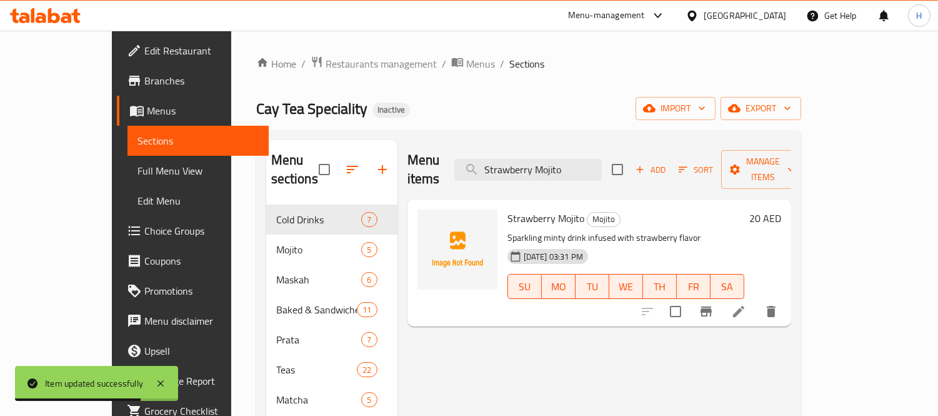
type input "Strawberry Mojito"
click at [746, 304] on icon at bounding box center [738, 311] width 15 height 15
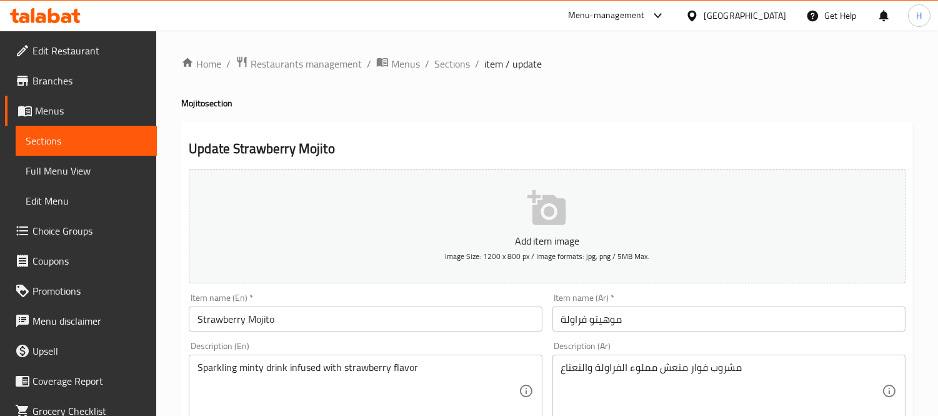
scroll to position [69, 0]
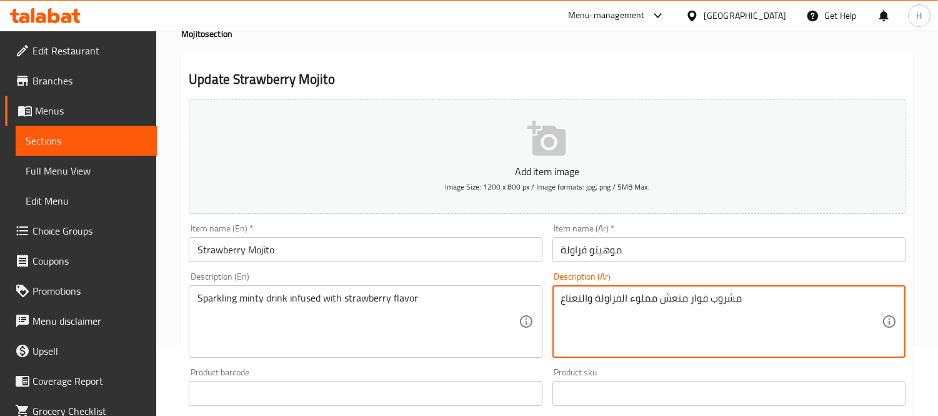
click at [683, 299] on textarea "مشروب فوار منعش مملوء الفراولة والنعناع" at bounding box center [721, 321] width 321 height 59
click at [626, 301] on textarea "مشروب فوار مينتي مملوء الفراولة والنعناع" at bounding box center [721, 321] width 321 height 59
click at [627, 300] on textarea "مشروب فوار مينتي مملوء الفراولة والنعناع" at bounding box center [721, 321] width 321 height 59
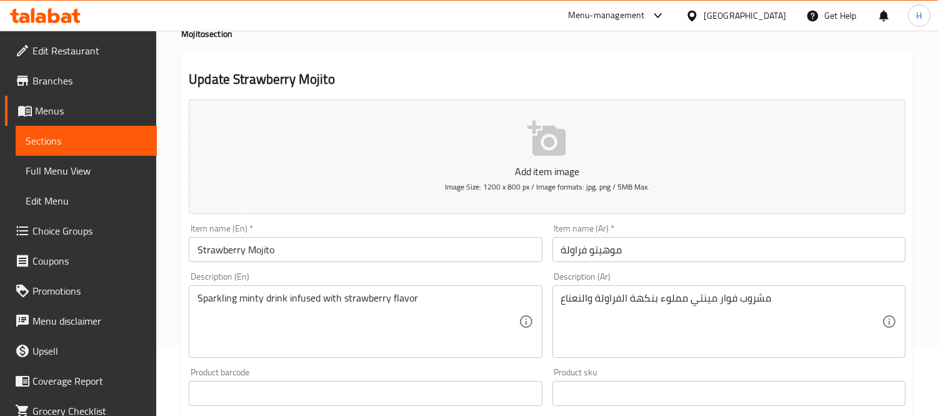
click at [559, 301] on div "مشروب فوار مينتي مملوء بنكهة الفراولة والنعناع Description (Ar)" at bounding box center [728, 321] width 353 height 72
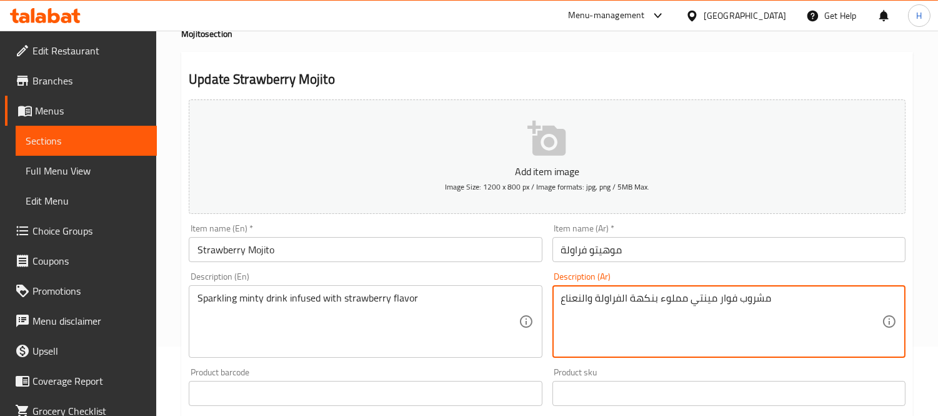
click at [567, 299] on textarea "مشروب فوار مينتي مملوء بنكهة الفراولة والنعناع" at bounding box center [721, 321] width 321 height 59
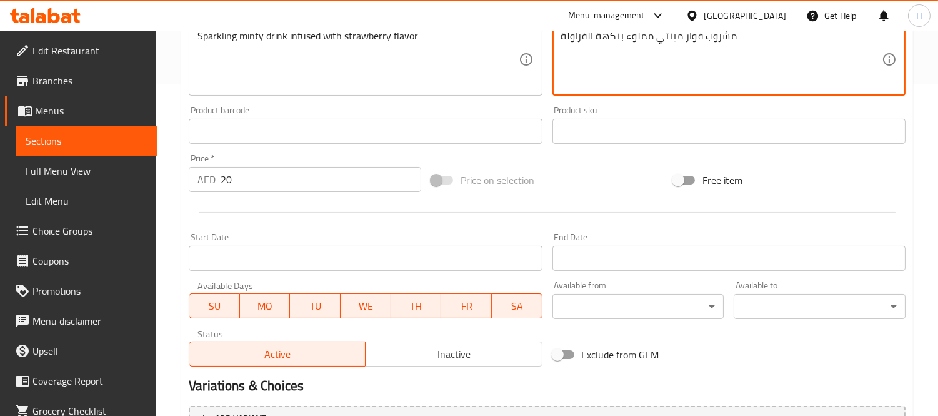
scroll to position [465, 0]
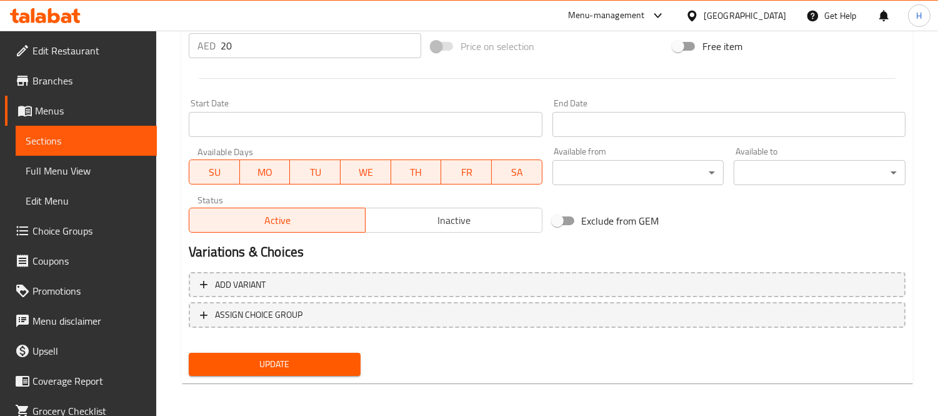
type textarea "مشروب فوار مينتي مملوء بنكهة الفراولة"
click at [310, 344] on div "Add variant ASSIGN CHOICE GROUP" at bounding box center [547, 307] width 727 height 81
click at [308, 349] on div "Update" at bounding box center [275, 363] width 182 height 33
click at [314, 359] on span "Update" at bounding box center [275, 364] width 152 height 16
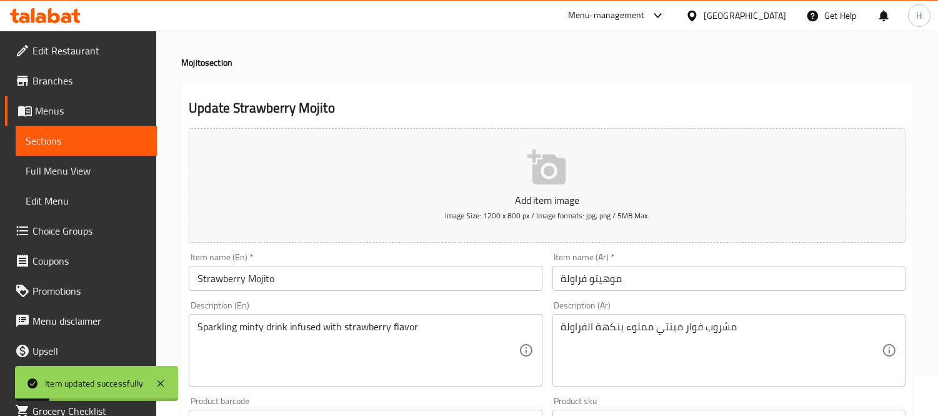
scroll to position [0, 0]
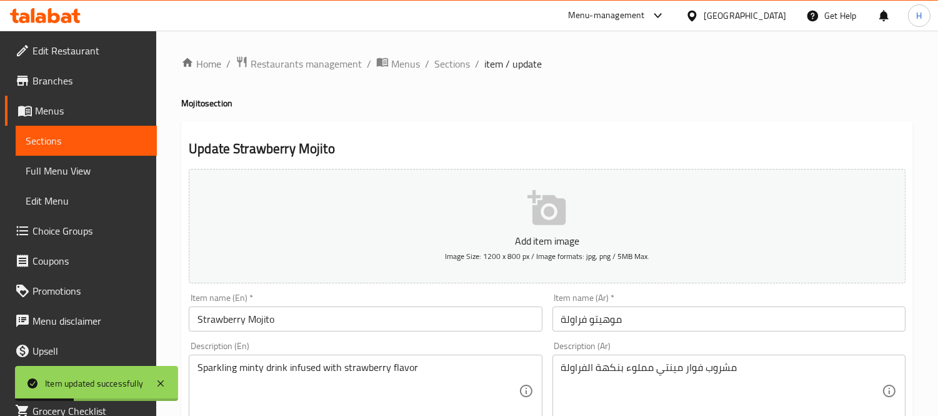
click at [82, 141] on span "Sections" at bounding box center [86, 140] width 121 height 15
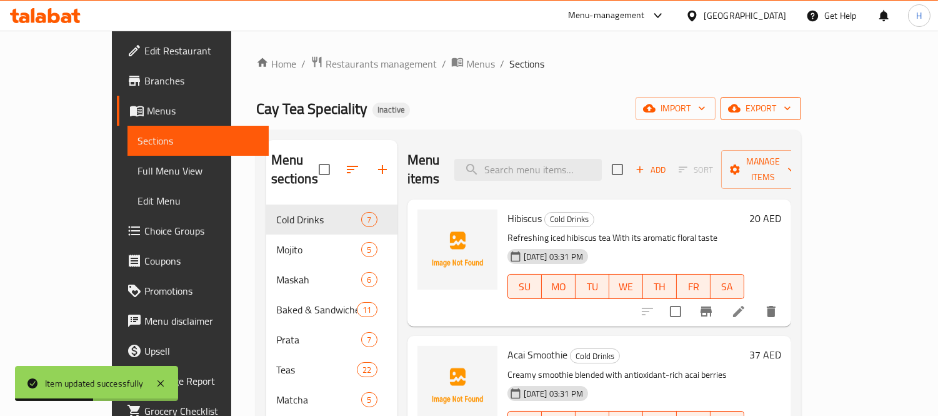
click at [791, 104] on span "export" at bounding box center [761, 109] width 61 height 16
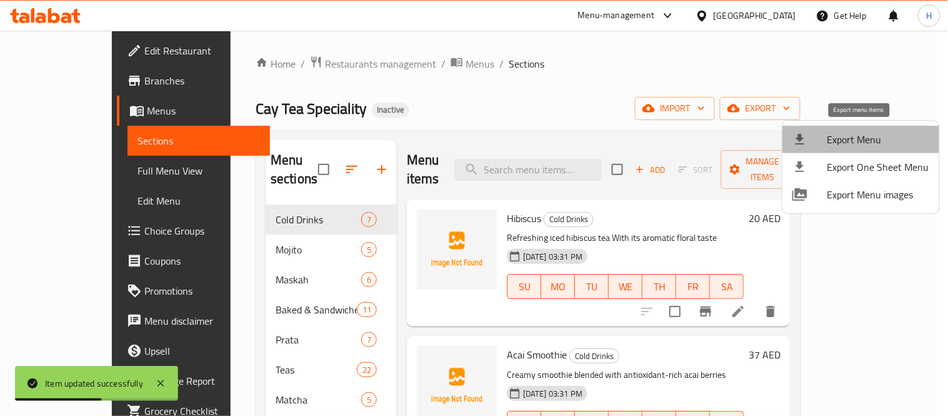
click at [870, 126] on li "Export Menu" at bounding box center [860, 139] width 157 height 27
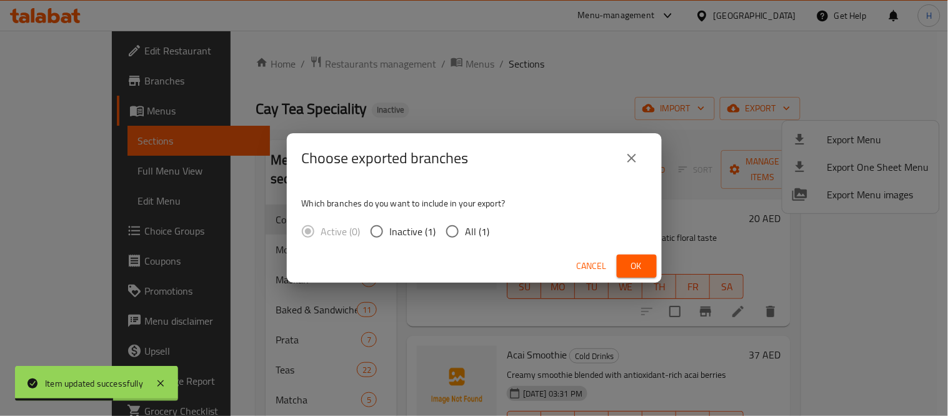
click at [470, 232] on span "All (1)" at bounding box center [478, 231] width 24 height 15
click at [466, 232] on input "All (1)" at bounding box center [452, 231] width 26 height 26
radio input "true"
click at [631, 264] on span "Ok" at bounding box center [637, 266] width 20 height 16
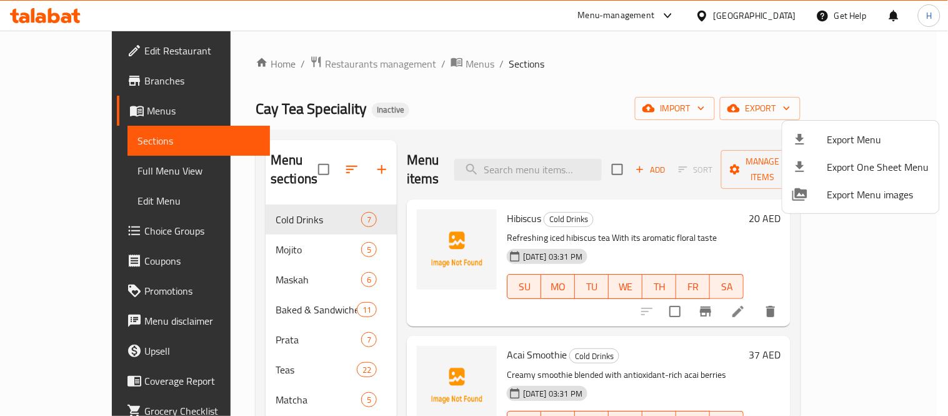
click at [69, 49] on div at bounding box center [474, 208] width 948 height 416
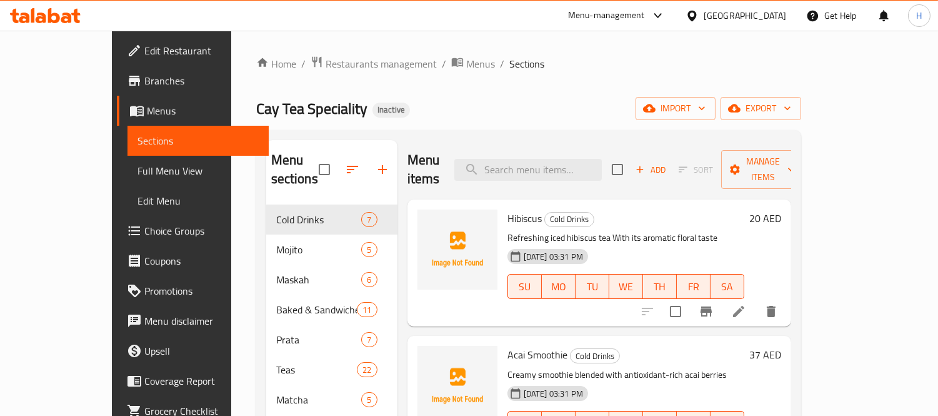
click at [144, 49] on span "Edit Restaurant" at bounding box center [201, 50] width 114 height 15
